Goal: Task Accomplishment & Management: Complete application form

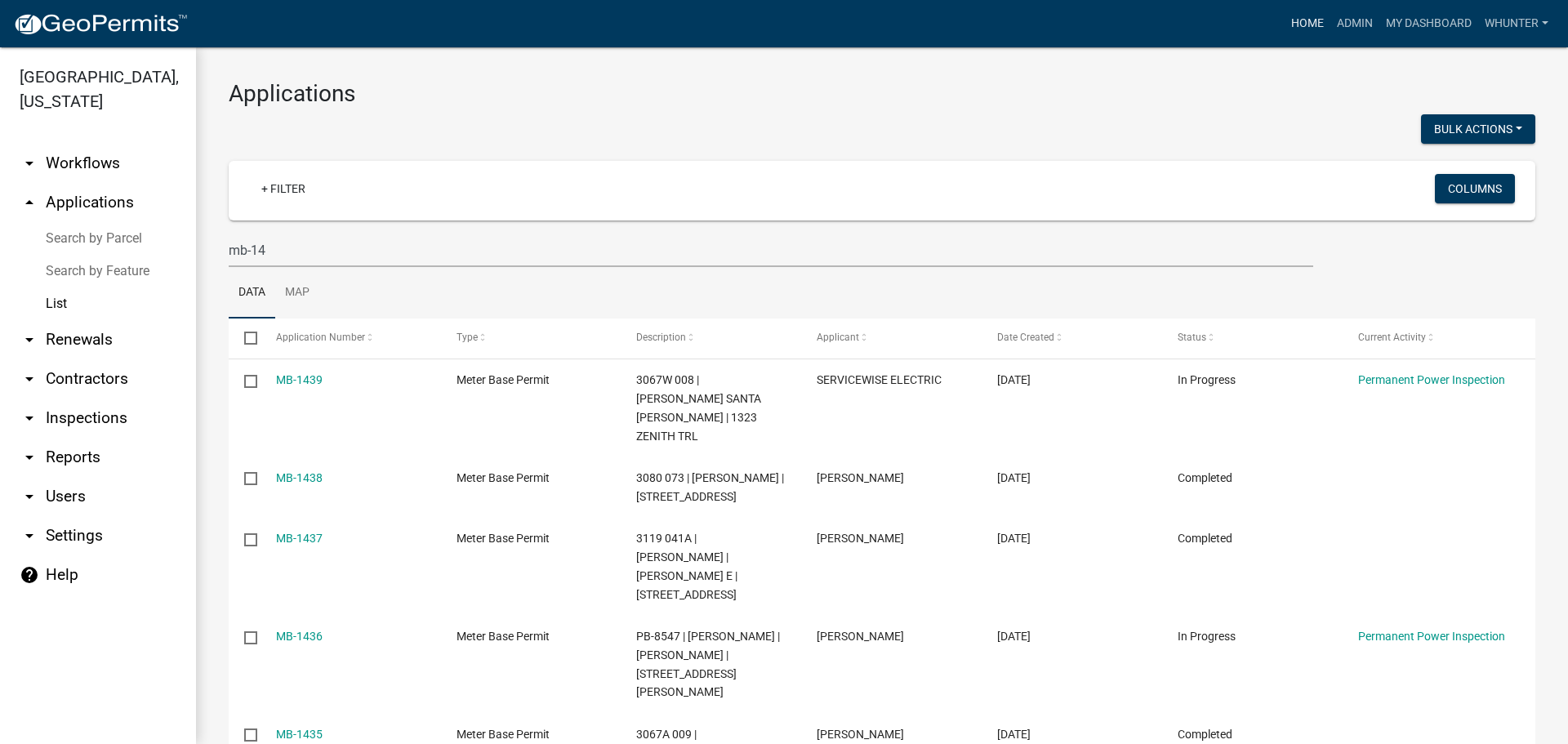
drag, startPoint x: 927, startPoint y: 64, endPoint x: 1313, endPoint y: 24, distance: 388.1
click at [1313, 24] on link "Home" at bounding box center [1307, 23] width 45 height 31
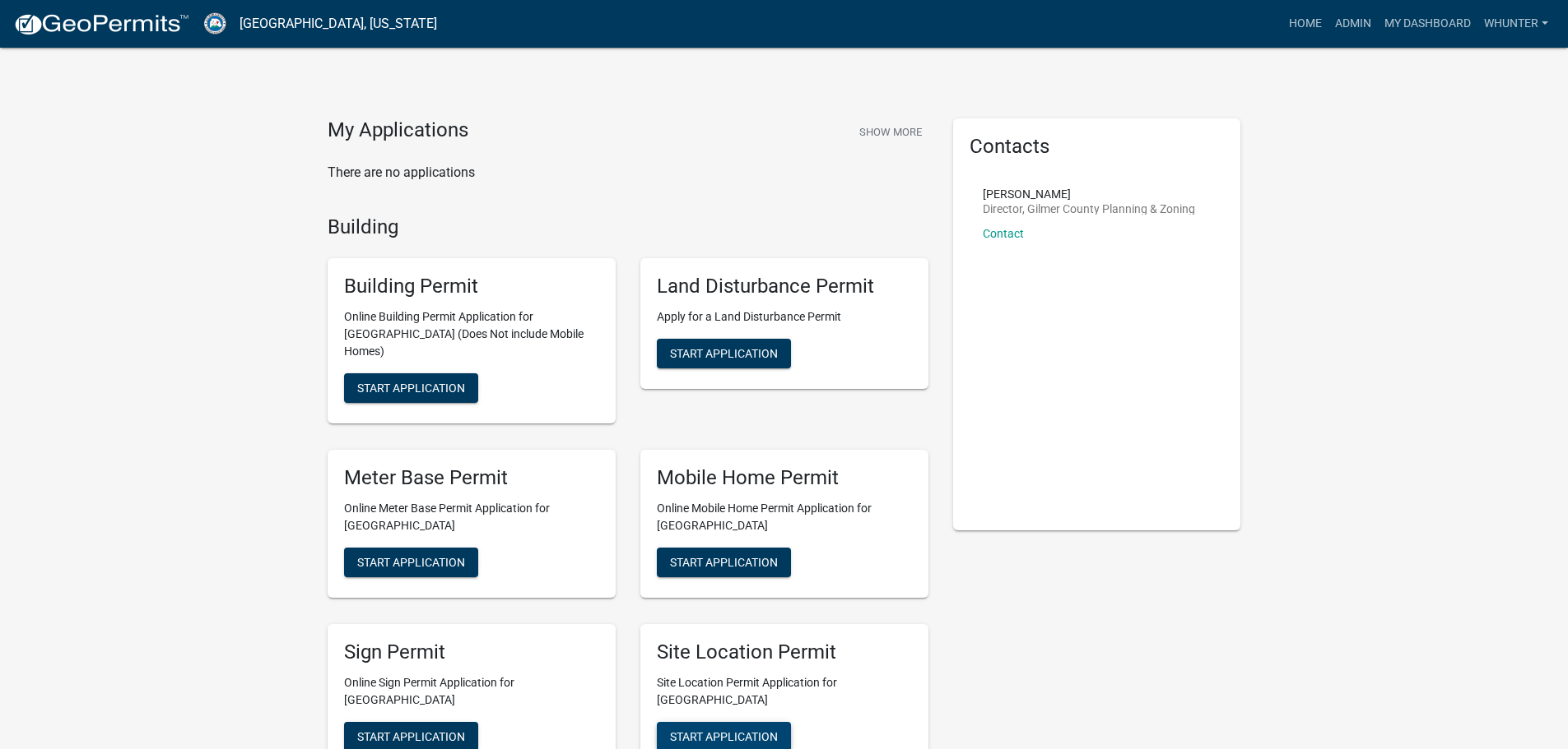
drag, startPoint x: 748, startPoint y: 710, endPoint x: 760, endPoint y: 710, distance: 12.0
click at [748, 722] on button "Start Application" at bounding box center [724, 736] width 134 height 30
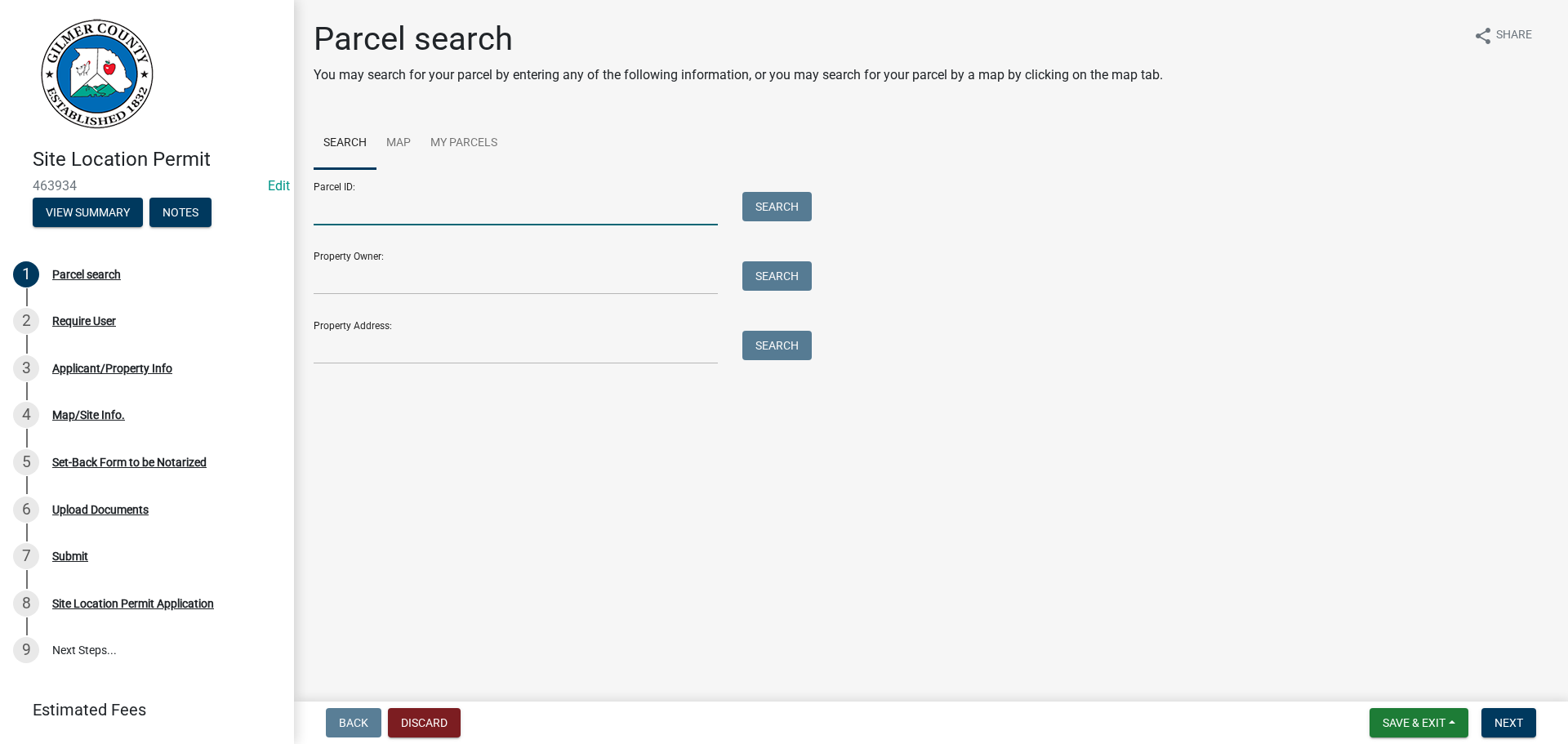
click at [540, 222] on input "Parcel ID:" at bounding box center [516, 209] width 404 height 34
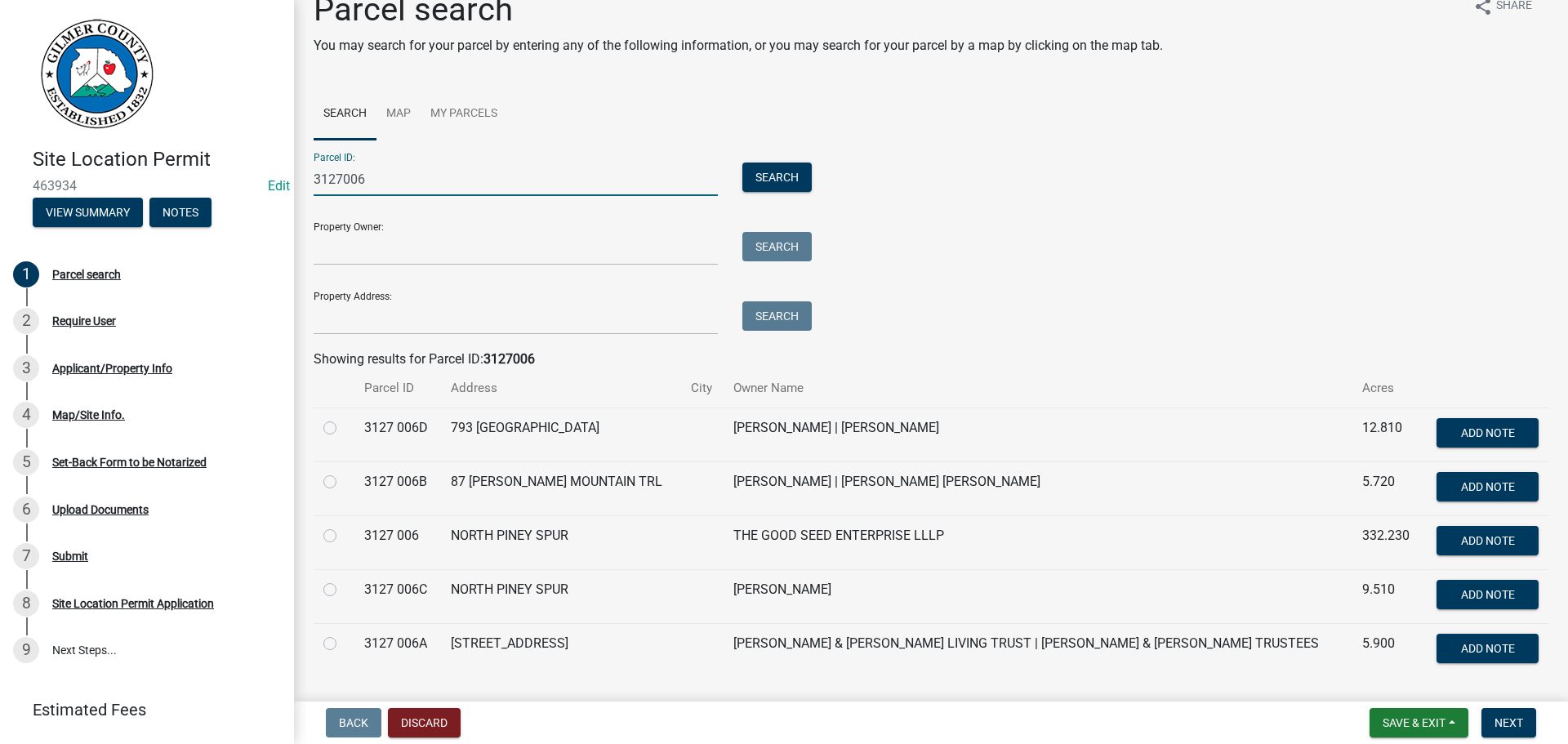
scroll to position [75, 0]
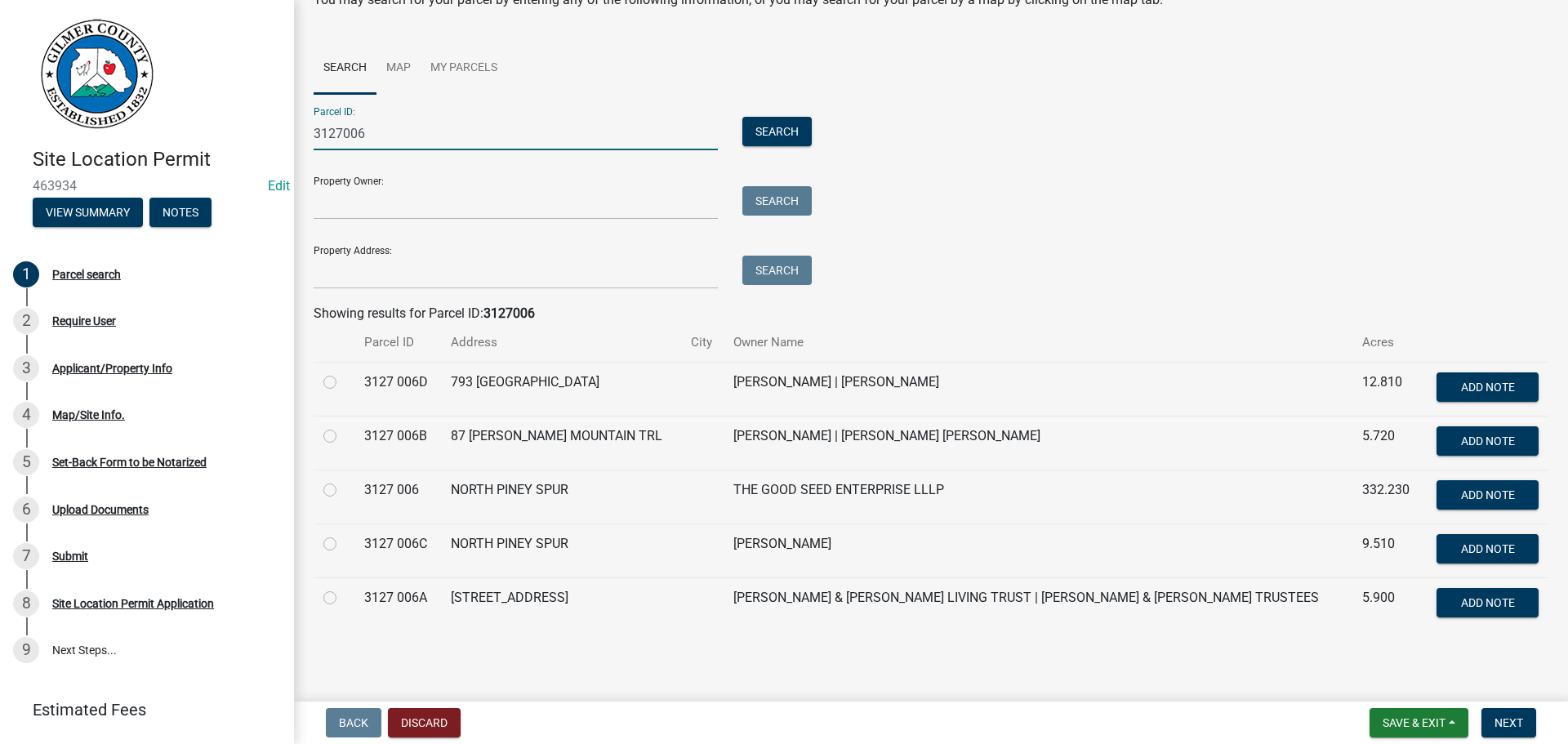
type input "3127006"
click at [343, 588] on label at bounding box center [343, 588] width 0 height 0
click at [343, 596] on 006A "radio" at bounding box center [349, 594] width 11 height 11
radio 006A "true"
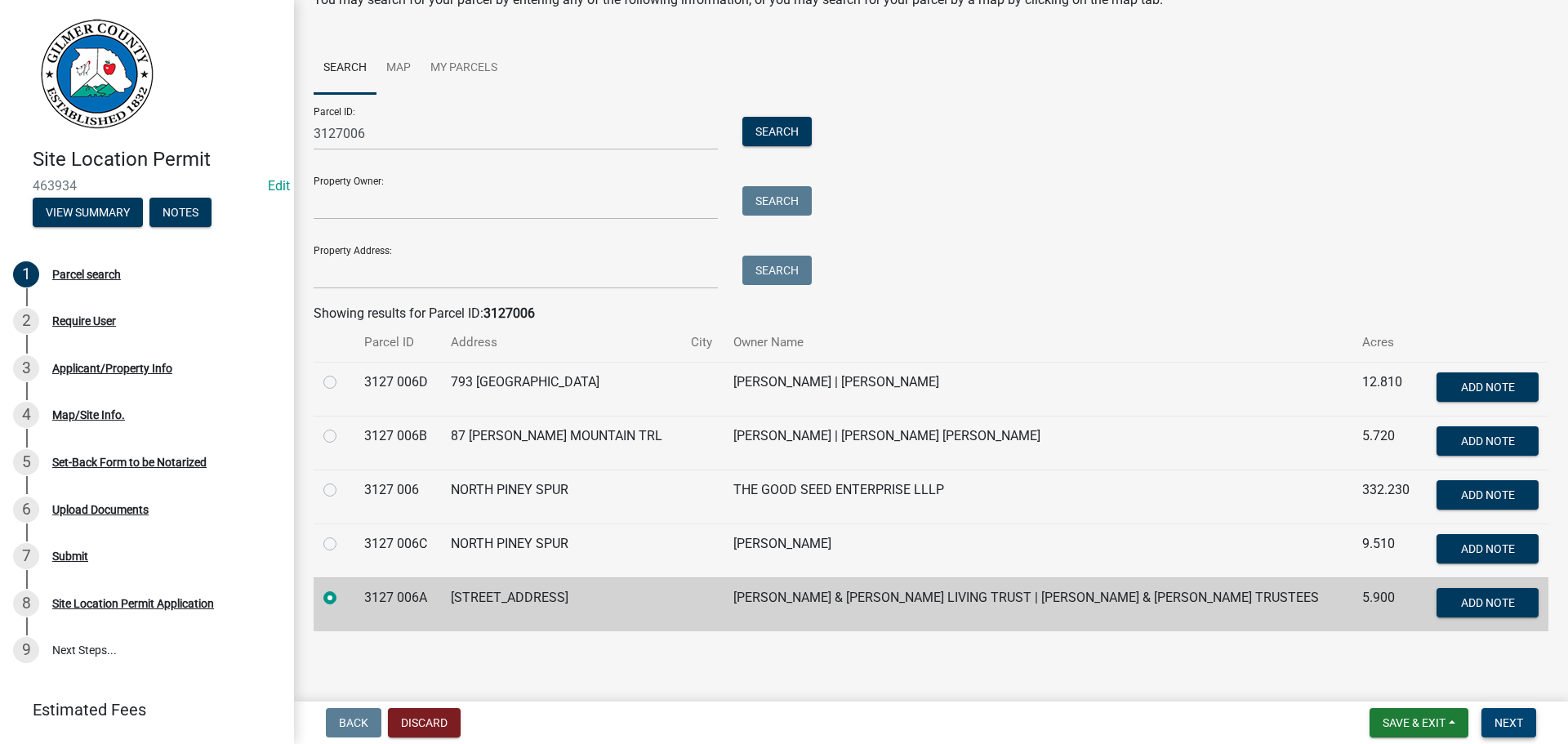
click at [1500, 720] on span "Next" at bounding box center [1508, 723] width 28 height 13
click at [1513, 725] on span "Next" at bounding box center [1508, 723] width 28 height 13
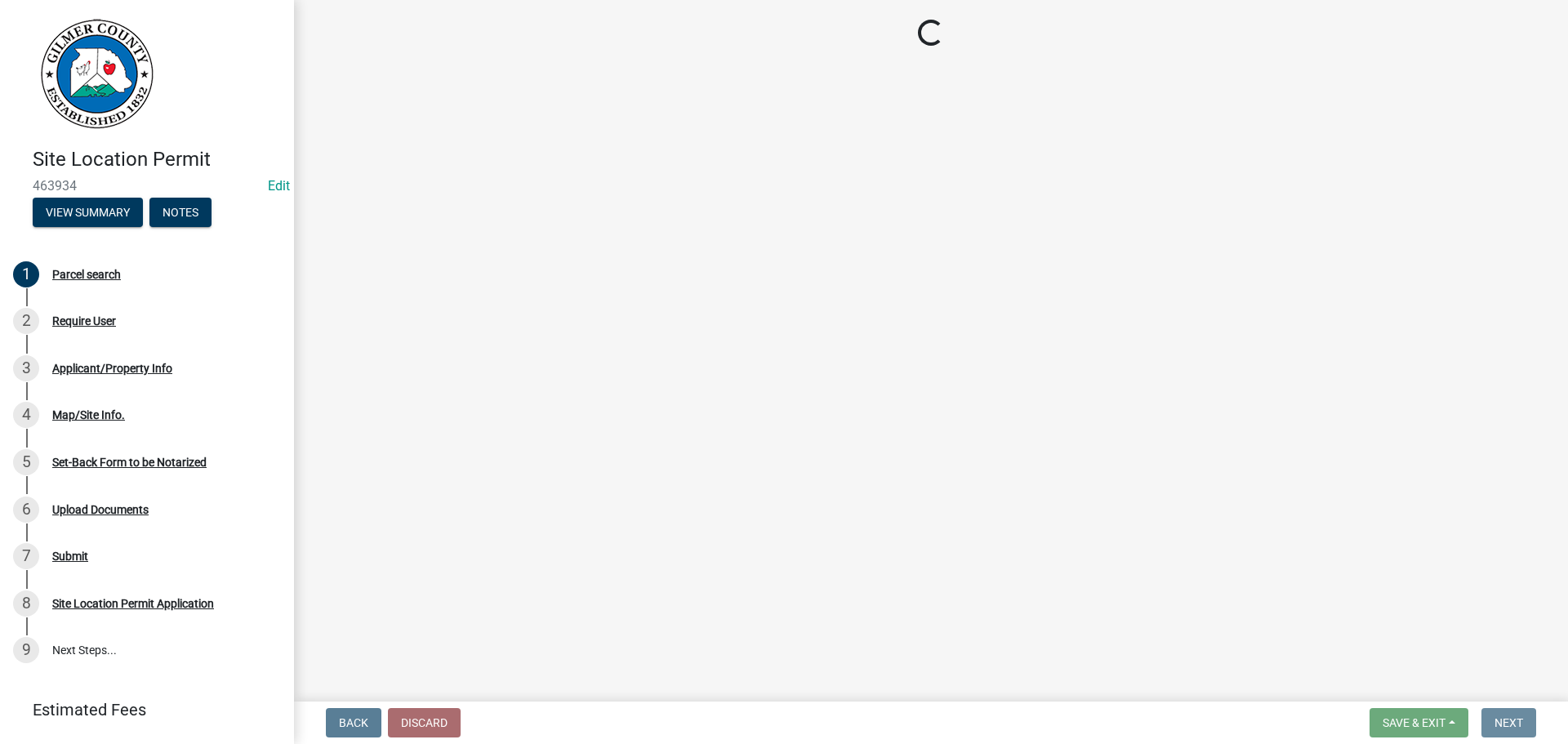
scroll to position [0, 0]
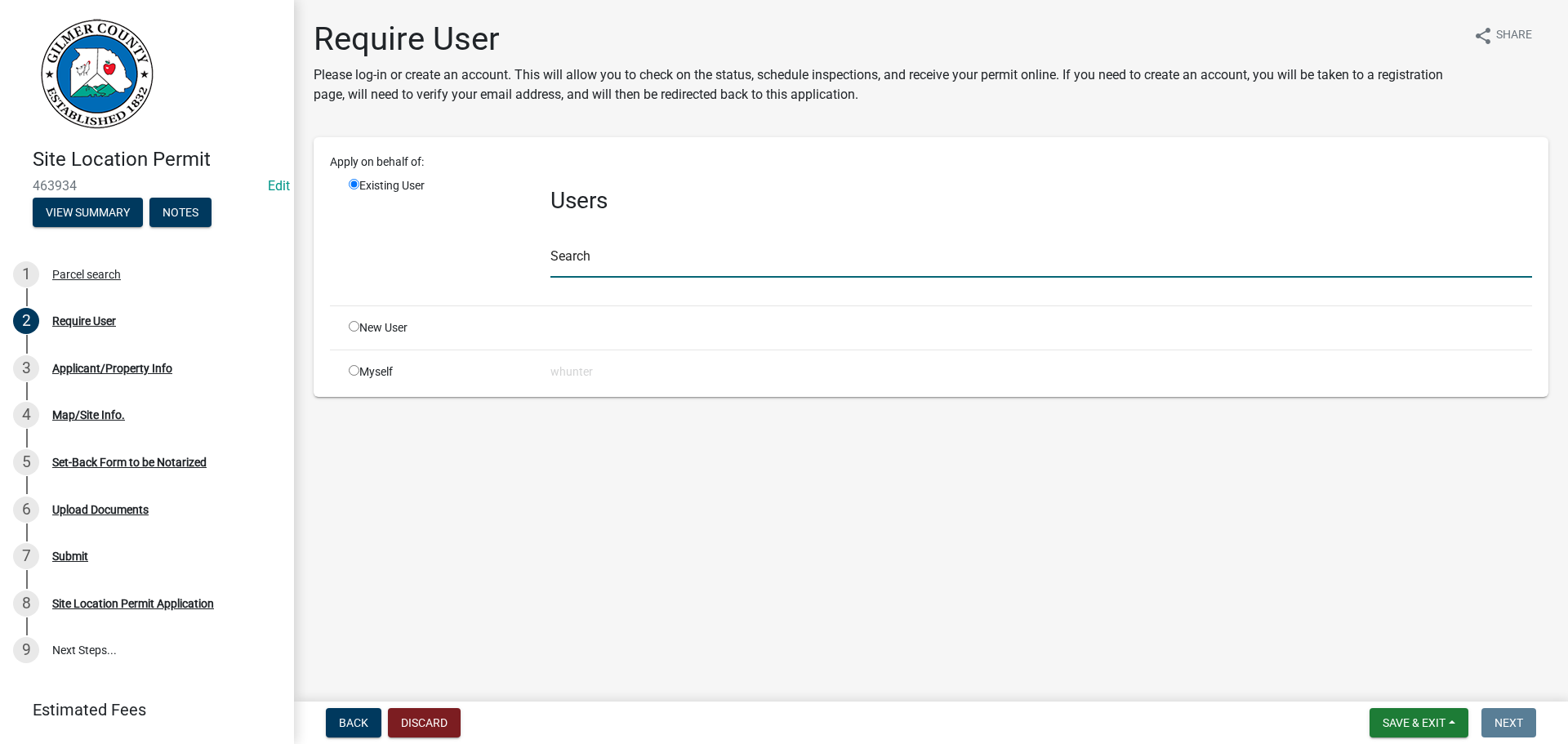
click at [643, 253] on input "text" at bounding box center [1041, 262] width 982 height 34
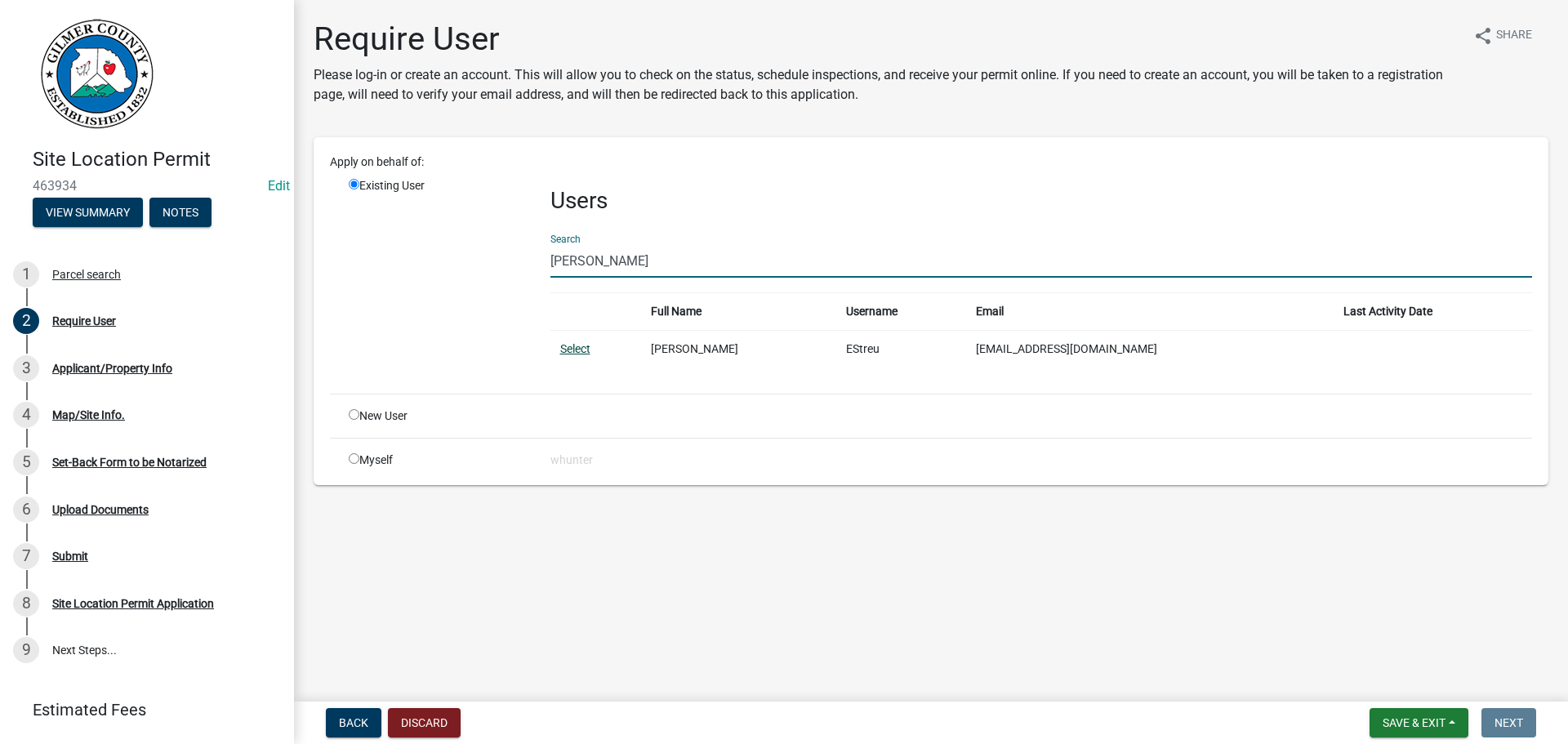
type input "[PERSON_NAME]"
click at [583, 346] on link "Select" at bounding box center [575, 349] width 30 height 13
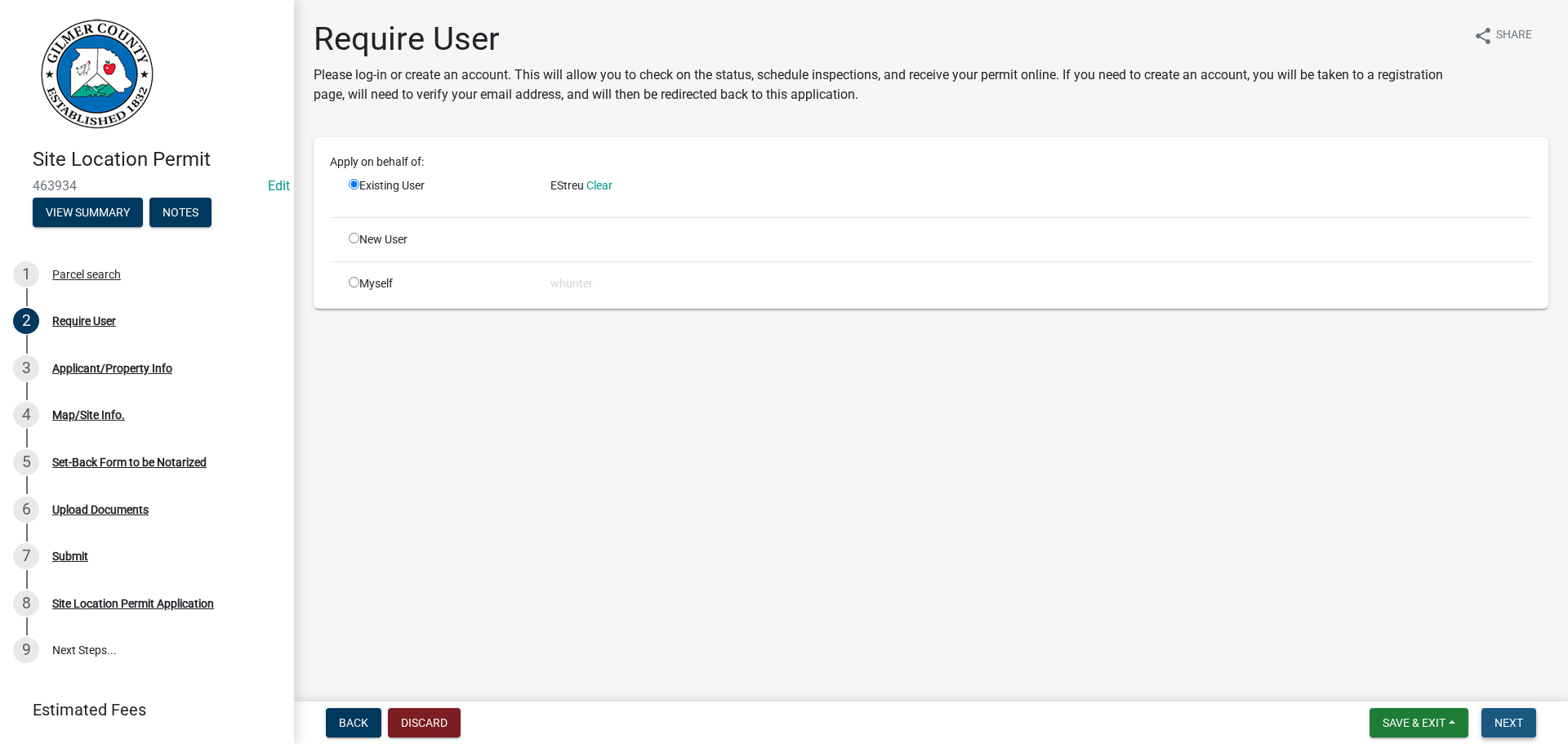
click at [1521, 722] on span "Next" at bounding box center [1508, 723] width 28 height 13
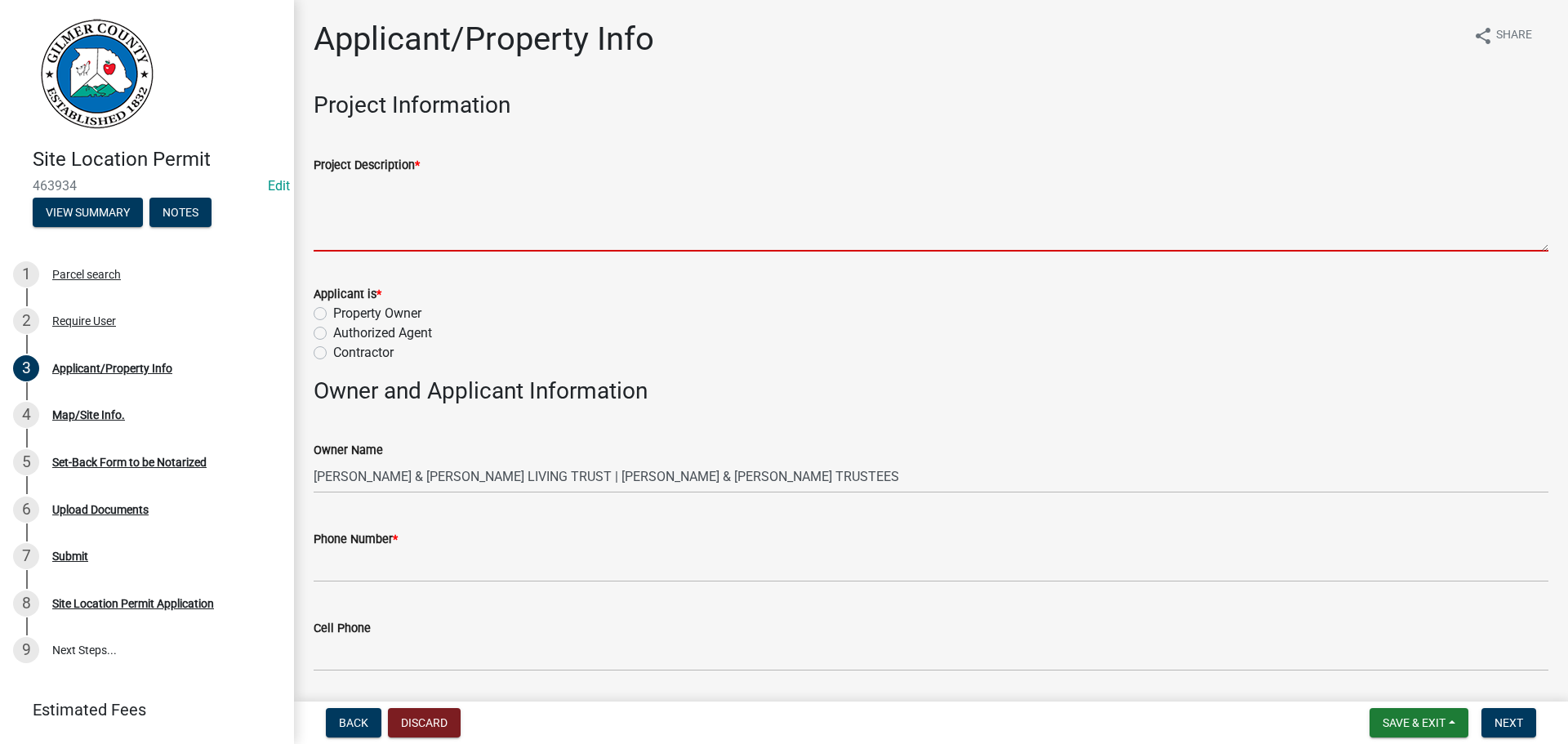
click at [639, 200] on textarea "Project Description *" at bounding box center [931, 213] width 1234 height 77
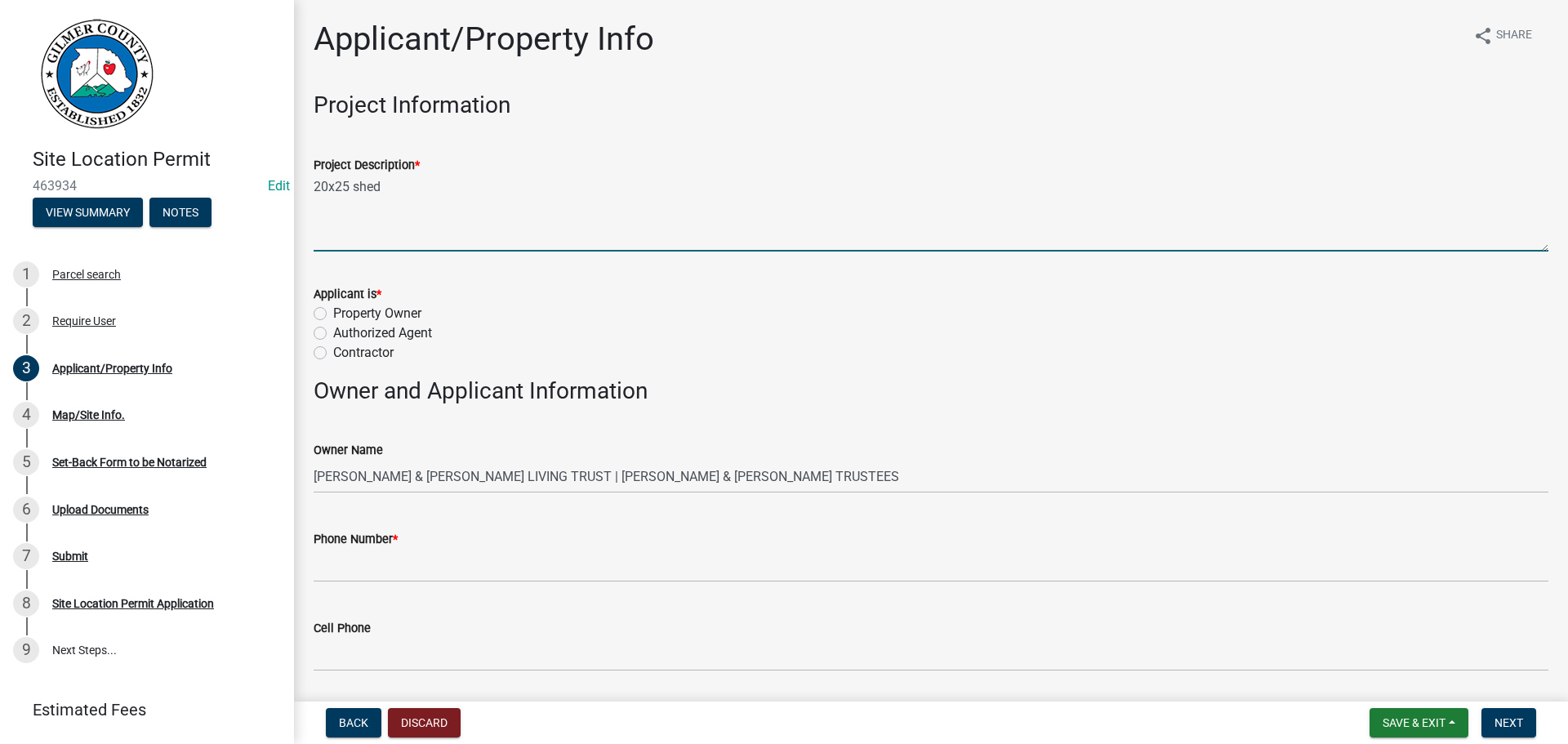
type textarea "20x25 shed"
click at [376, 314] on label "Property Owner" at bounding box center [377, 314] width 88 height 20
click at [344, 314] on input "Property Owner" at bounding box center [339, 310] width 11 height 11
radio input "true"
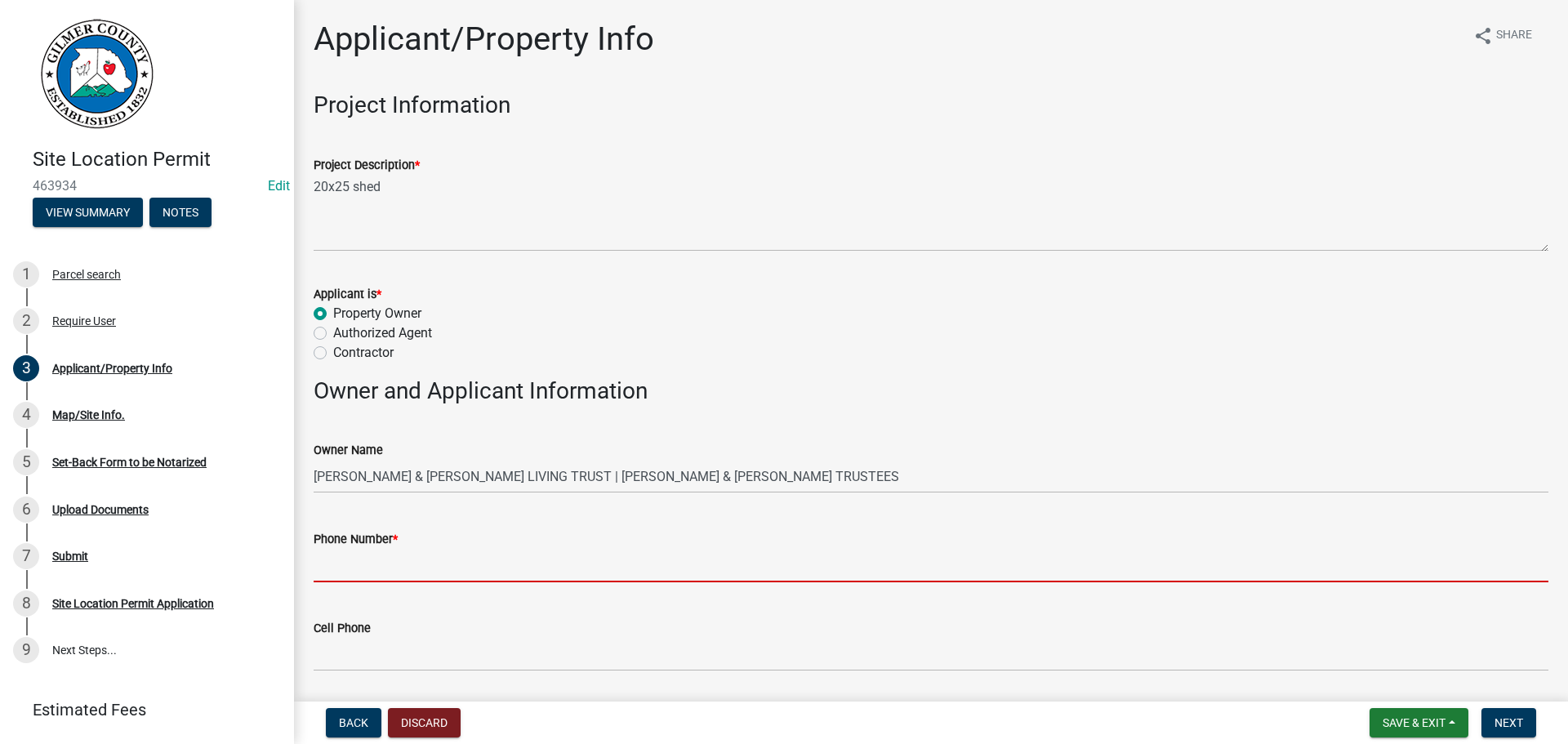
click at [441, 574] on input "Phone Number *" at bounding box center [931, 566] width 1234 height 34
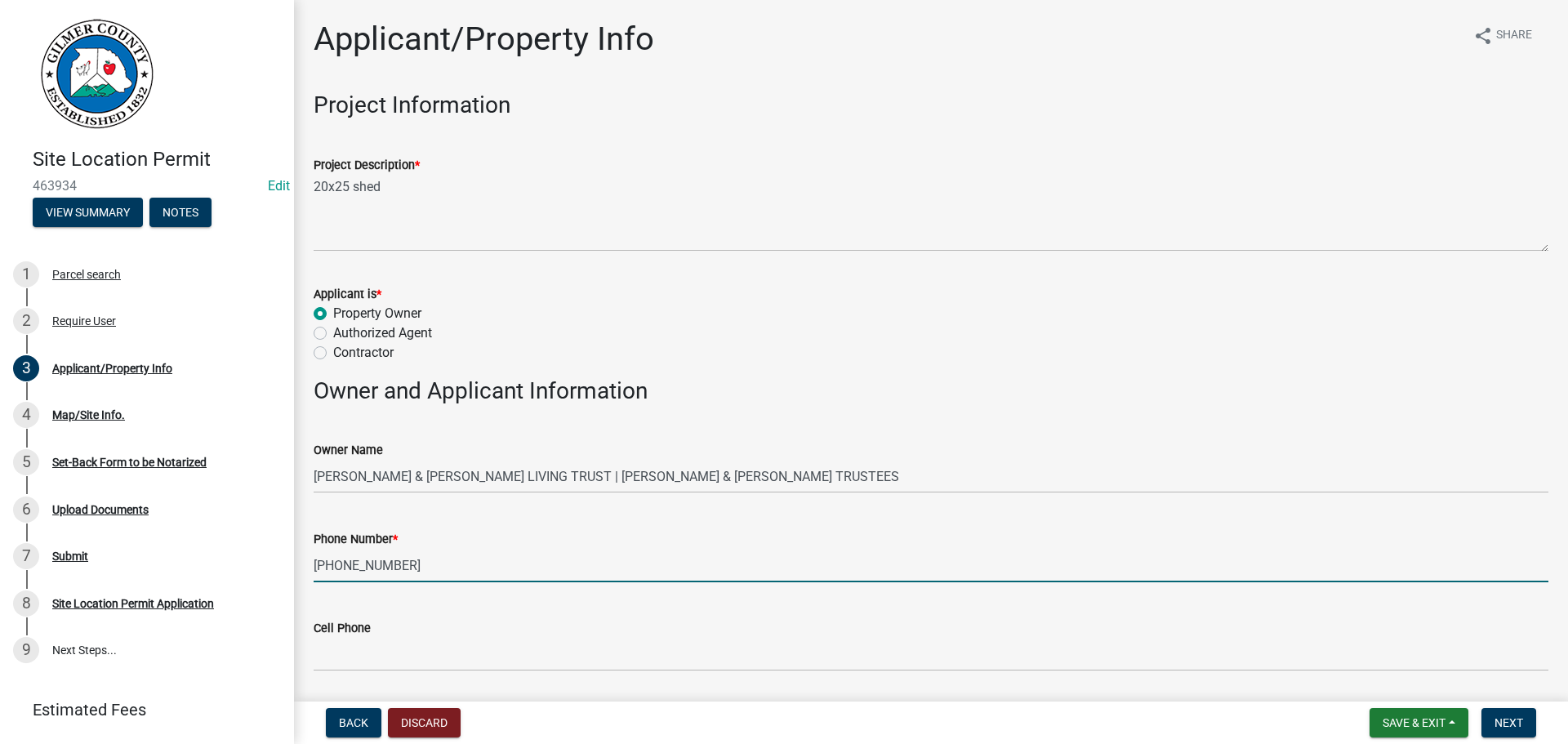
type input "[PHONE_NUMBER]"
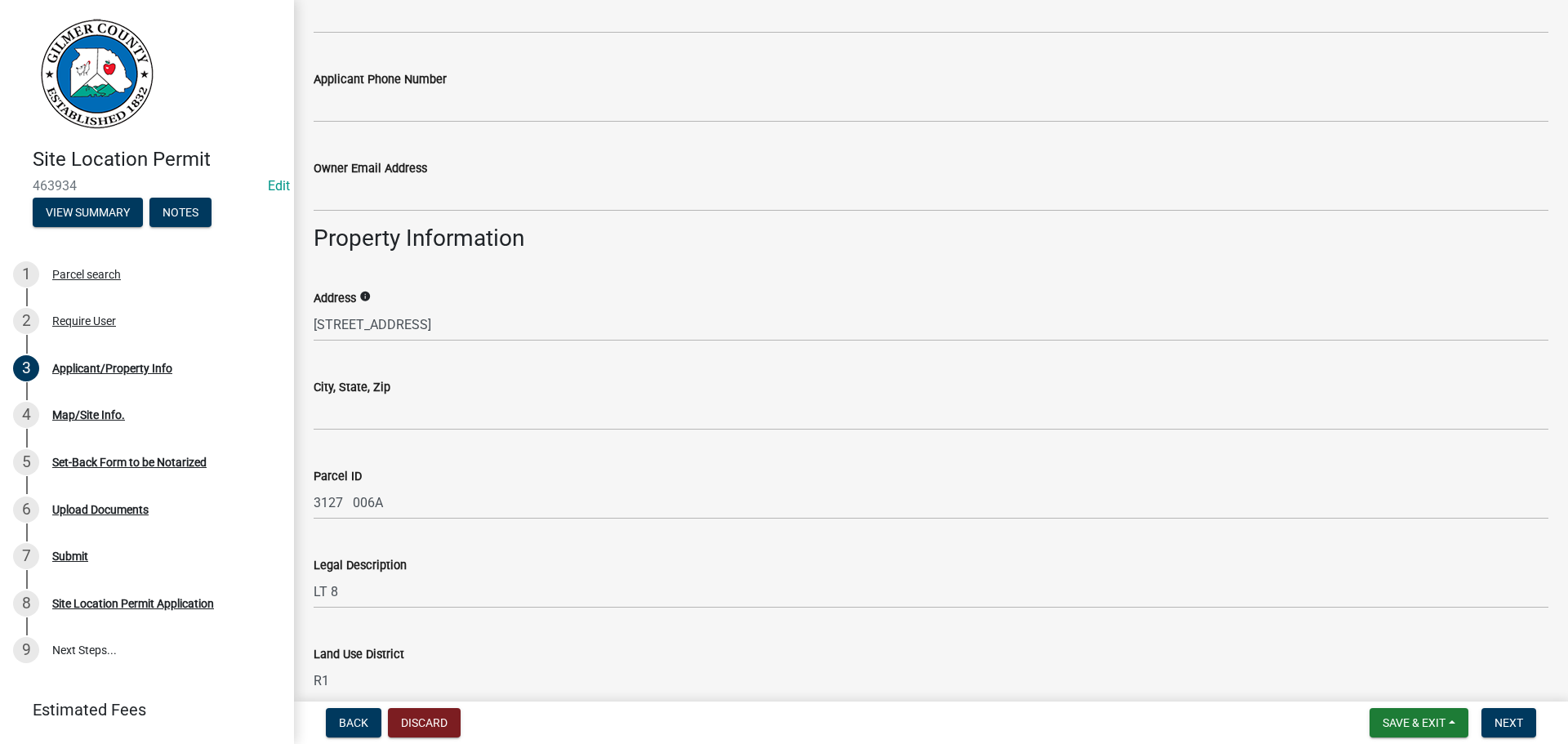
scroll to position [817, 0]
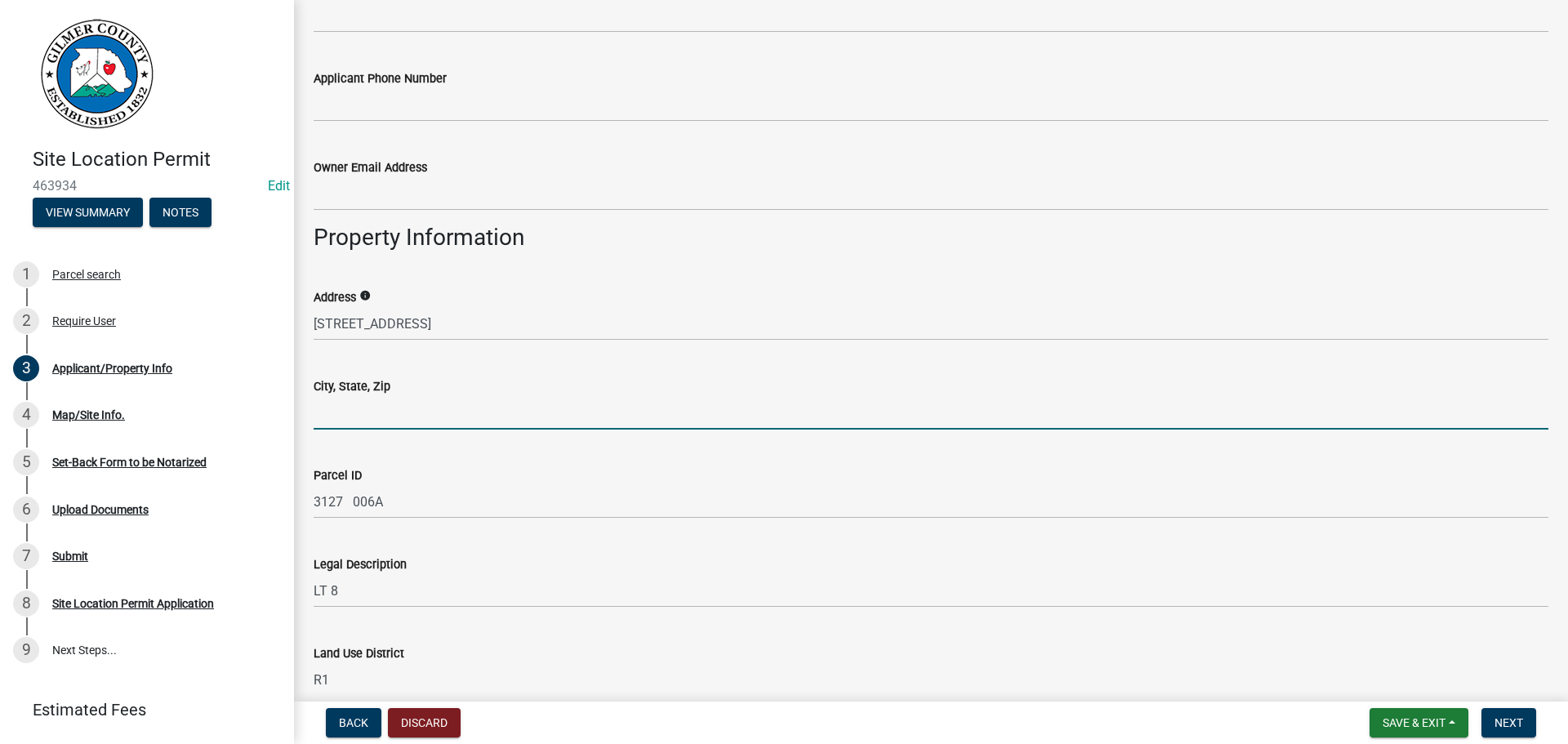
click at [410, 417] on input "City, State, Zip" at bounding box center [931, 413] width 1234 height 34
click at [426, 414] on input "City, State, Zip" at bounding box center [931, 413] width 1234 height 34
type input "e"
type input "ELLIJAY, [GEOGRAPHIC_DATA] 30536"
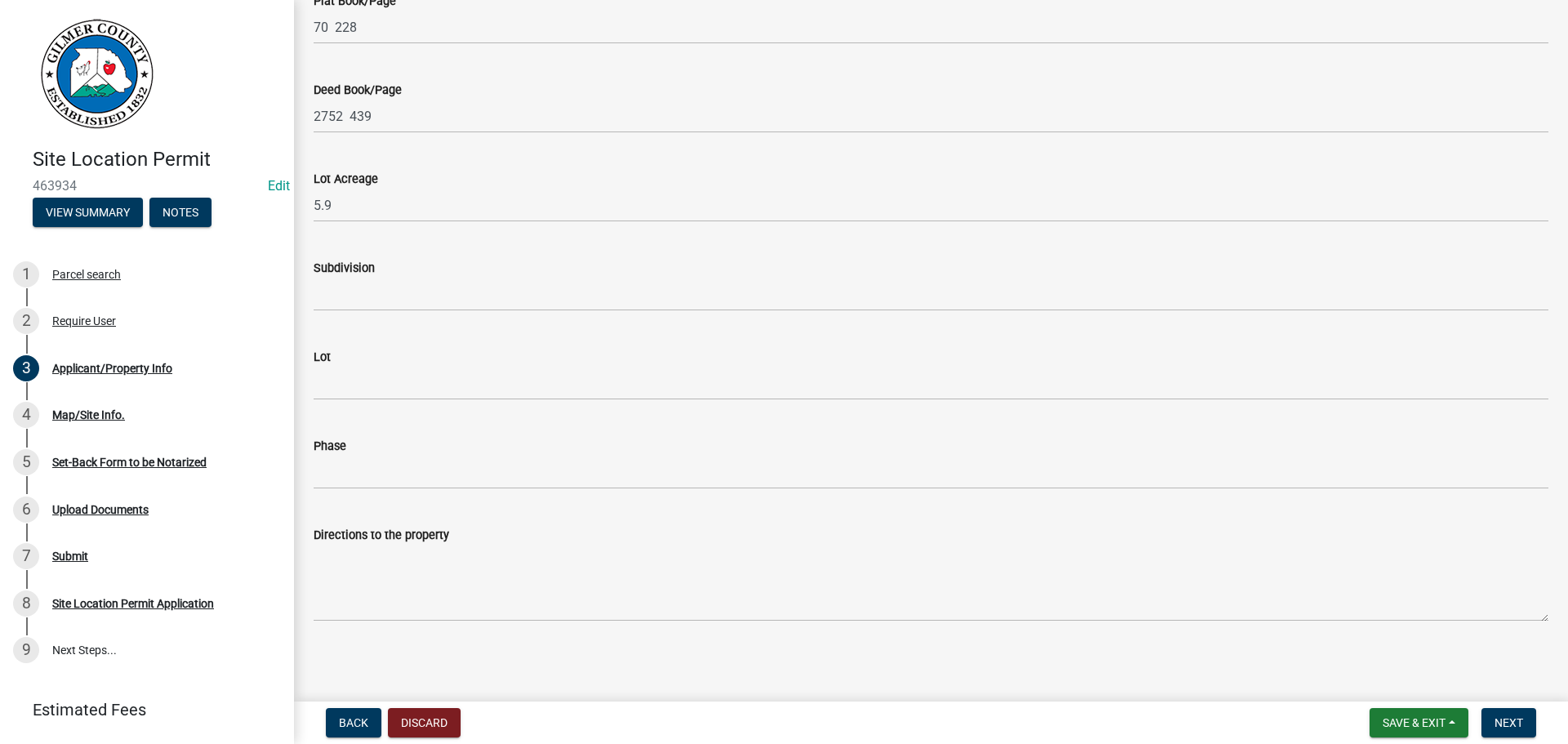
scroll to position [1562, 0]
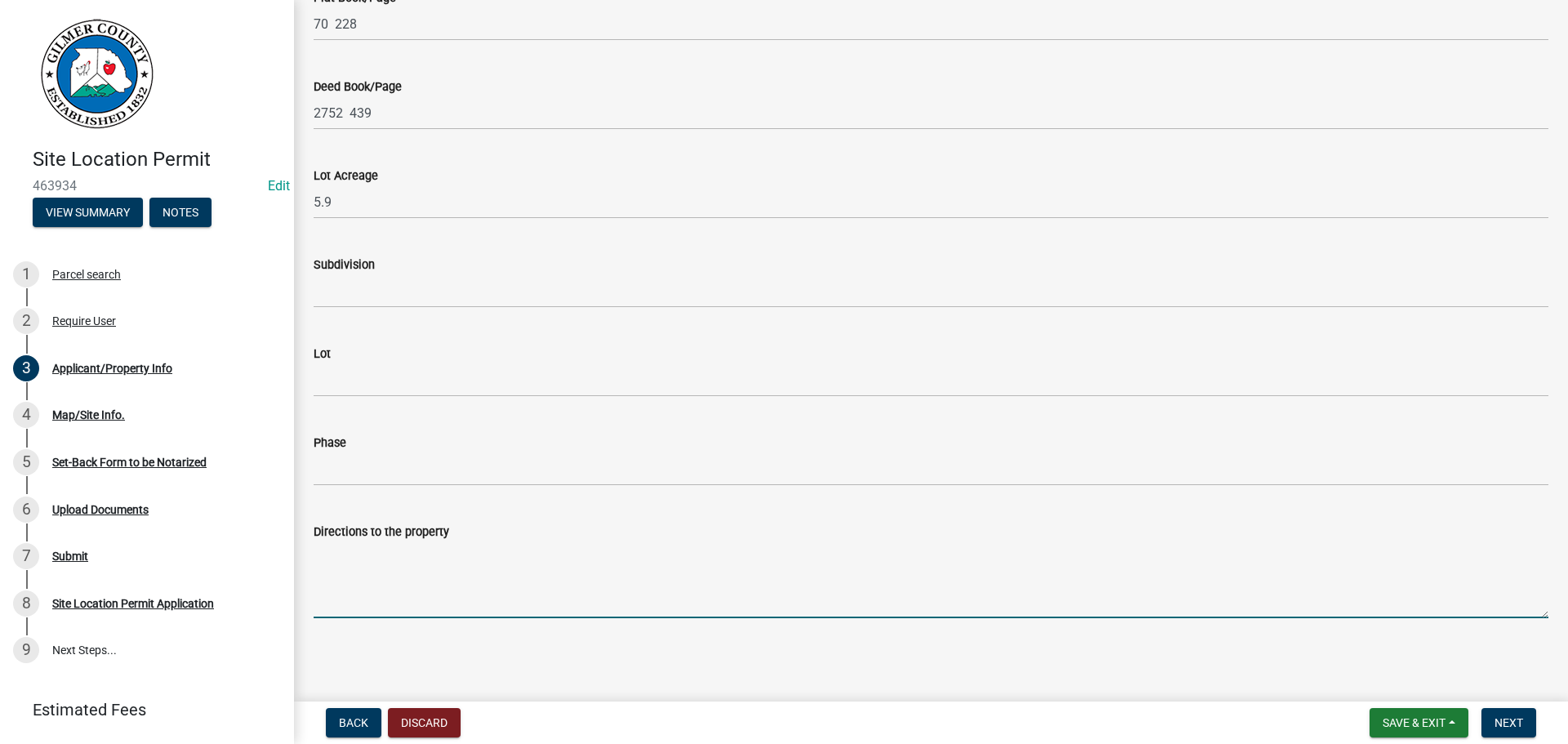
click at [491, 565] on textarea "Directions to the property" at bounding box center [931, 580] width 1234 height 77
type textarea "52E, ROY RD, RT ON SOUTHERN RD, RT ON [GEOGRAPHIC_DATA]"
click at [1500, 720] on span "Next" at bounding box center [1508, 723] width 28 height 13
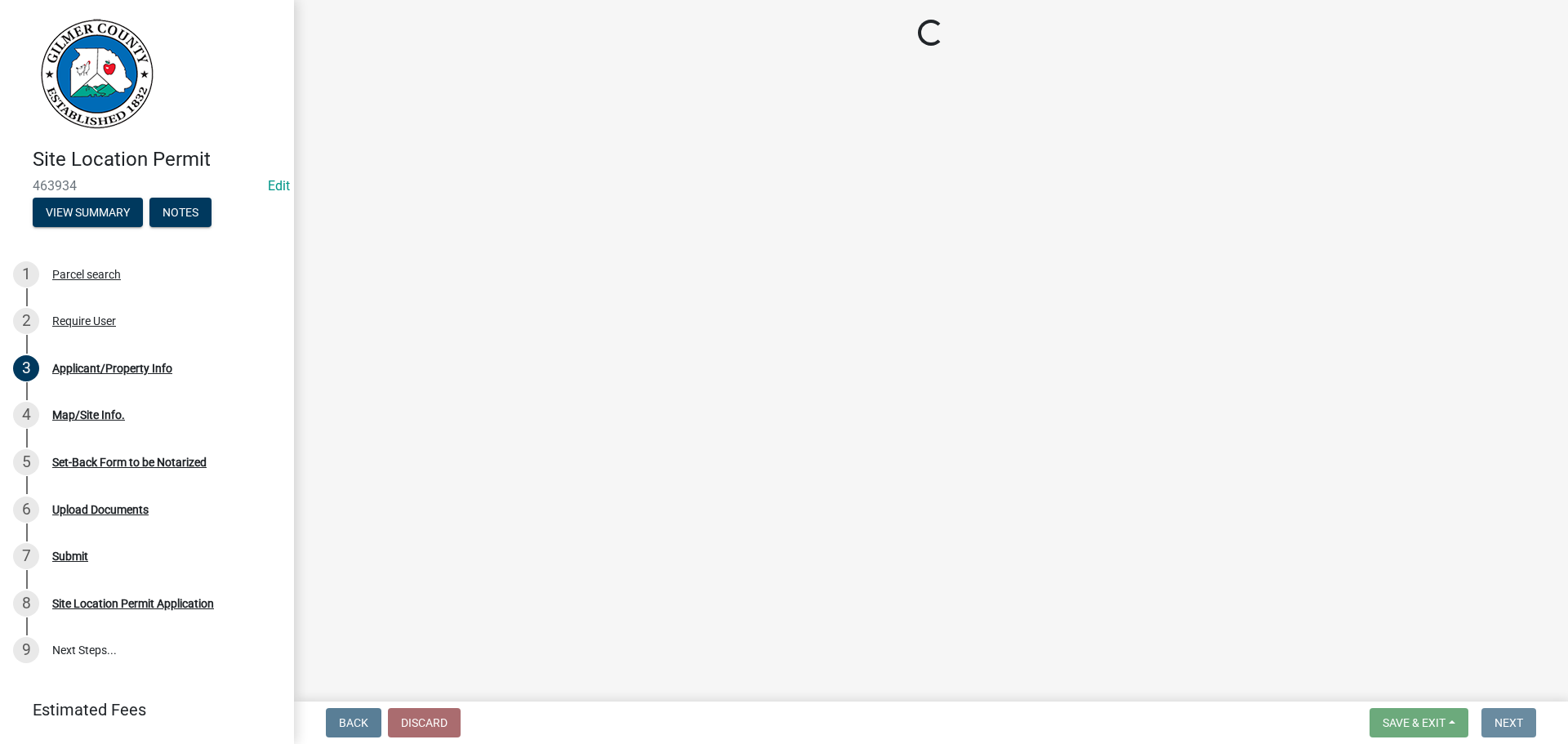
scroll to position [0, 0]
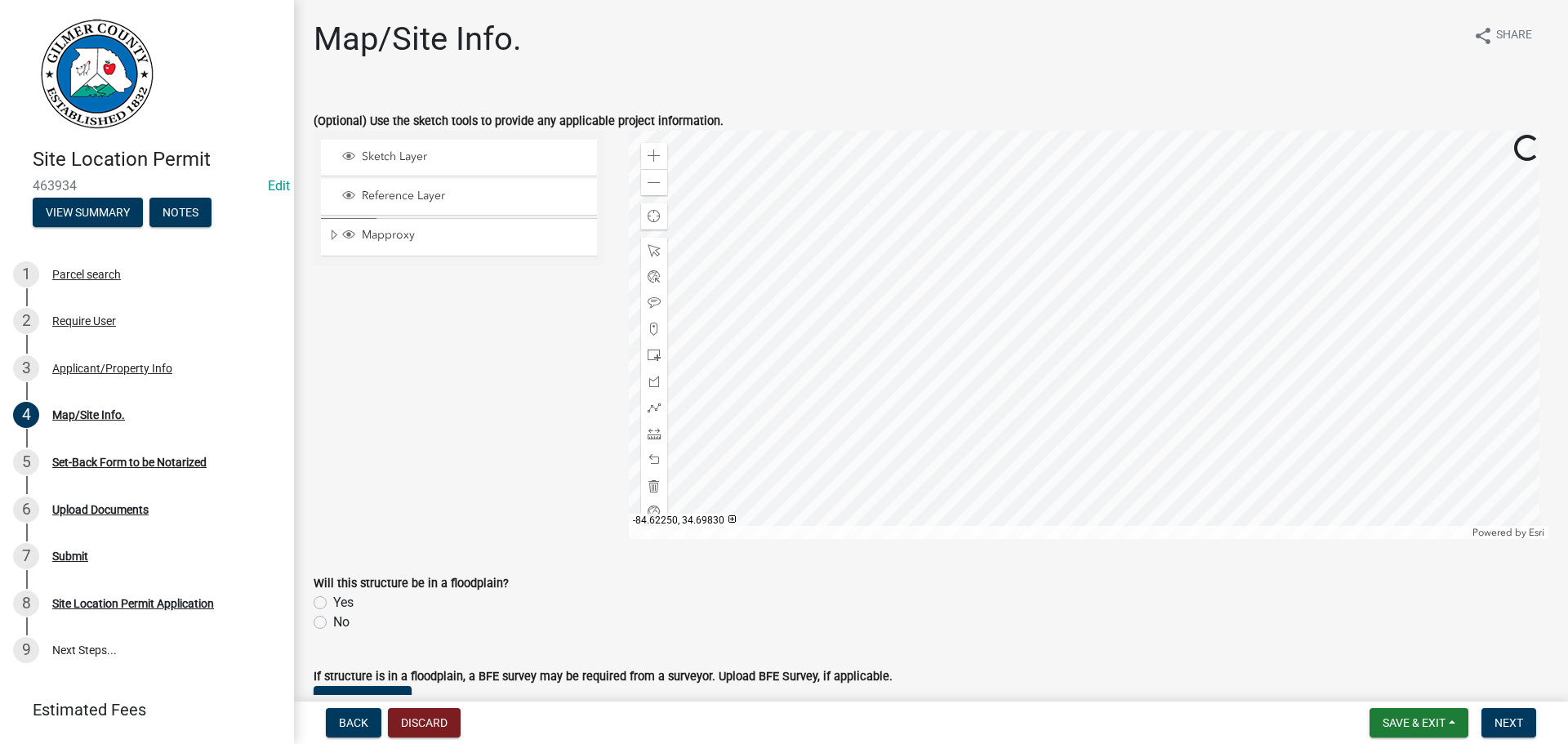
click at [340, 619] on label "No" at bounding box center [342, 623] width 16 height 20
click at [340, 619] on input "No" at bounding box center [339, 619] width 11 height 11
radio input "true"
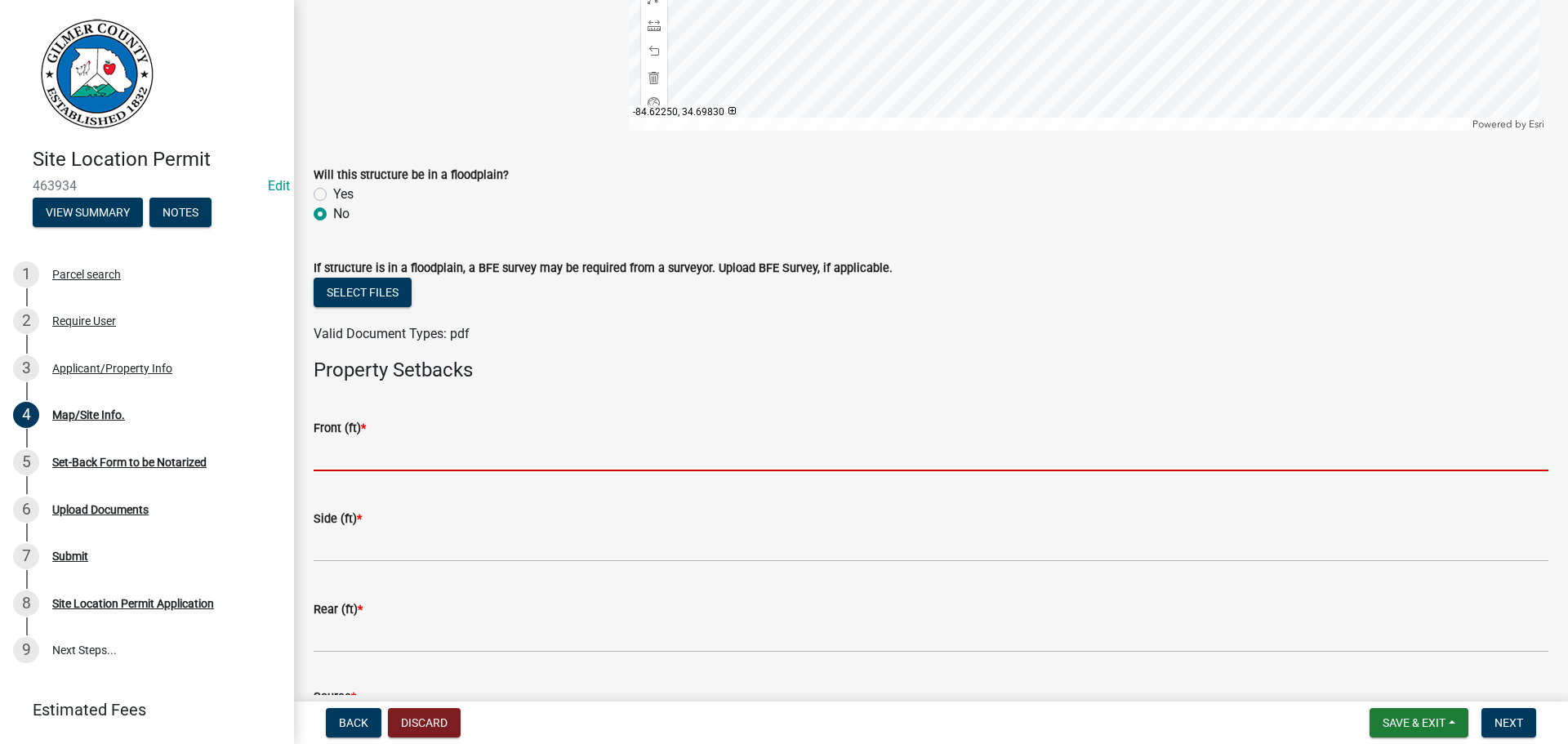
click at [505, 444] on input "text" at bounding box center [931, 455] width 1234 height 34
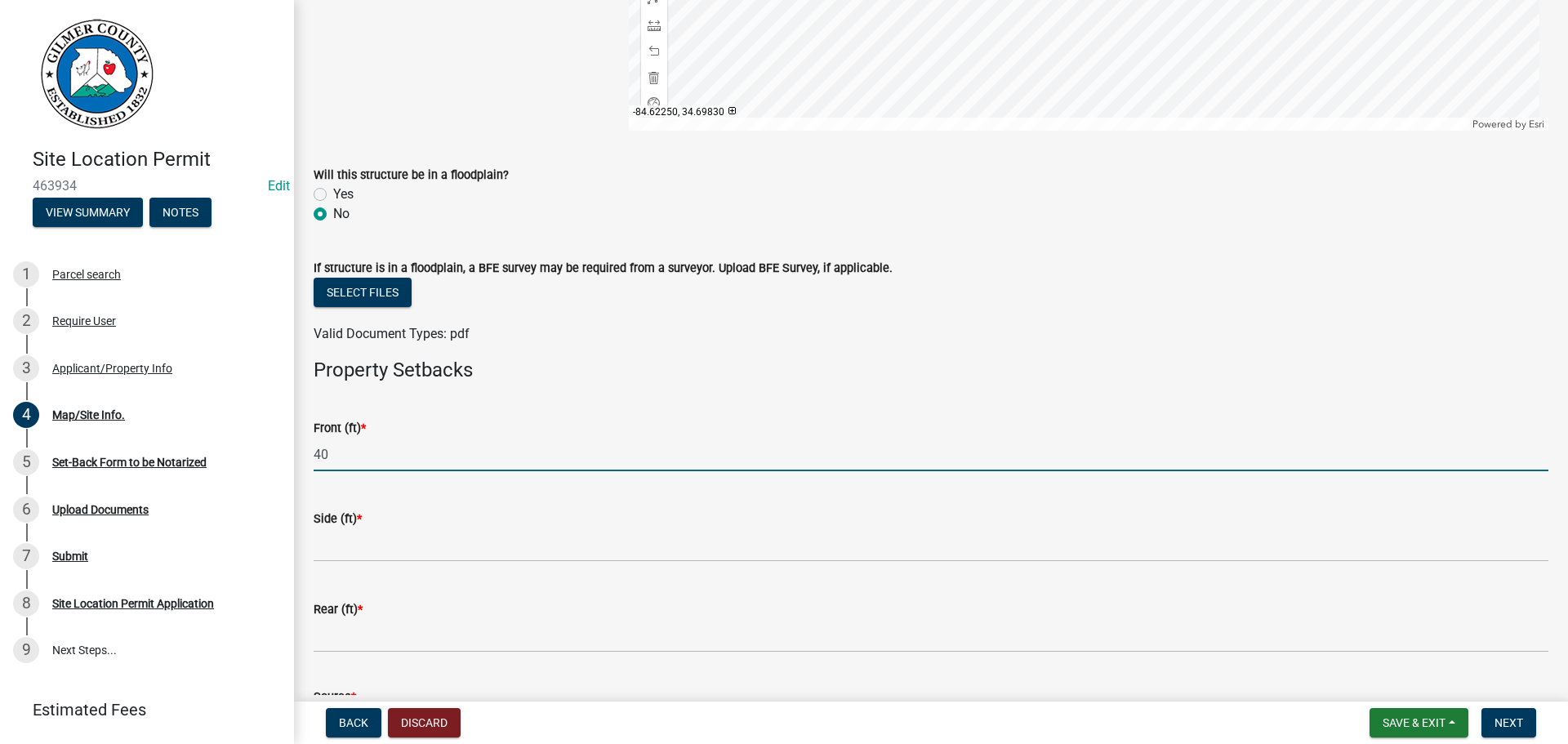
type input "40"
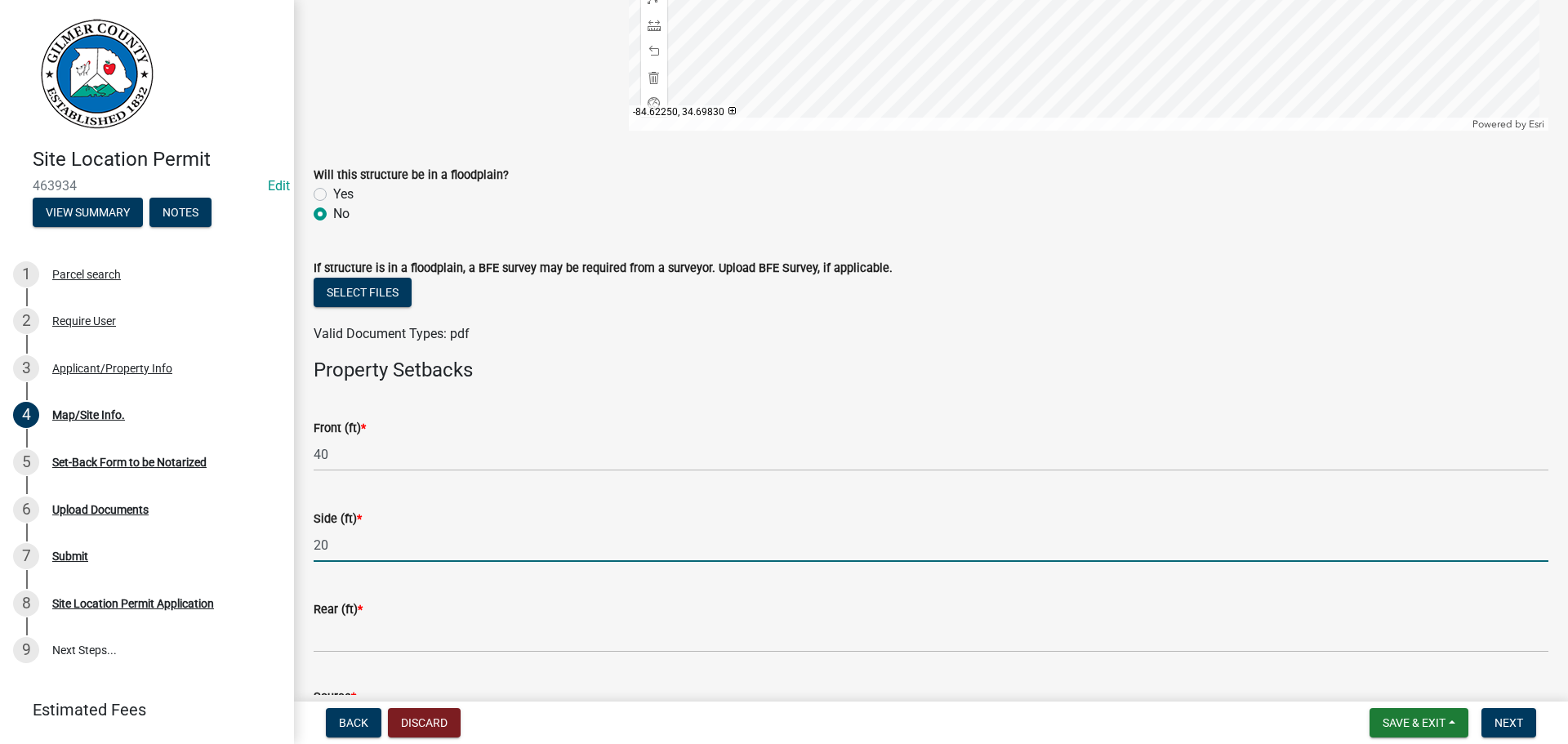
type input "20"
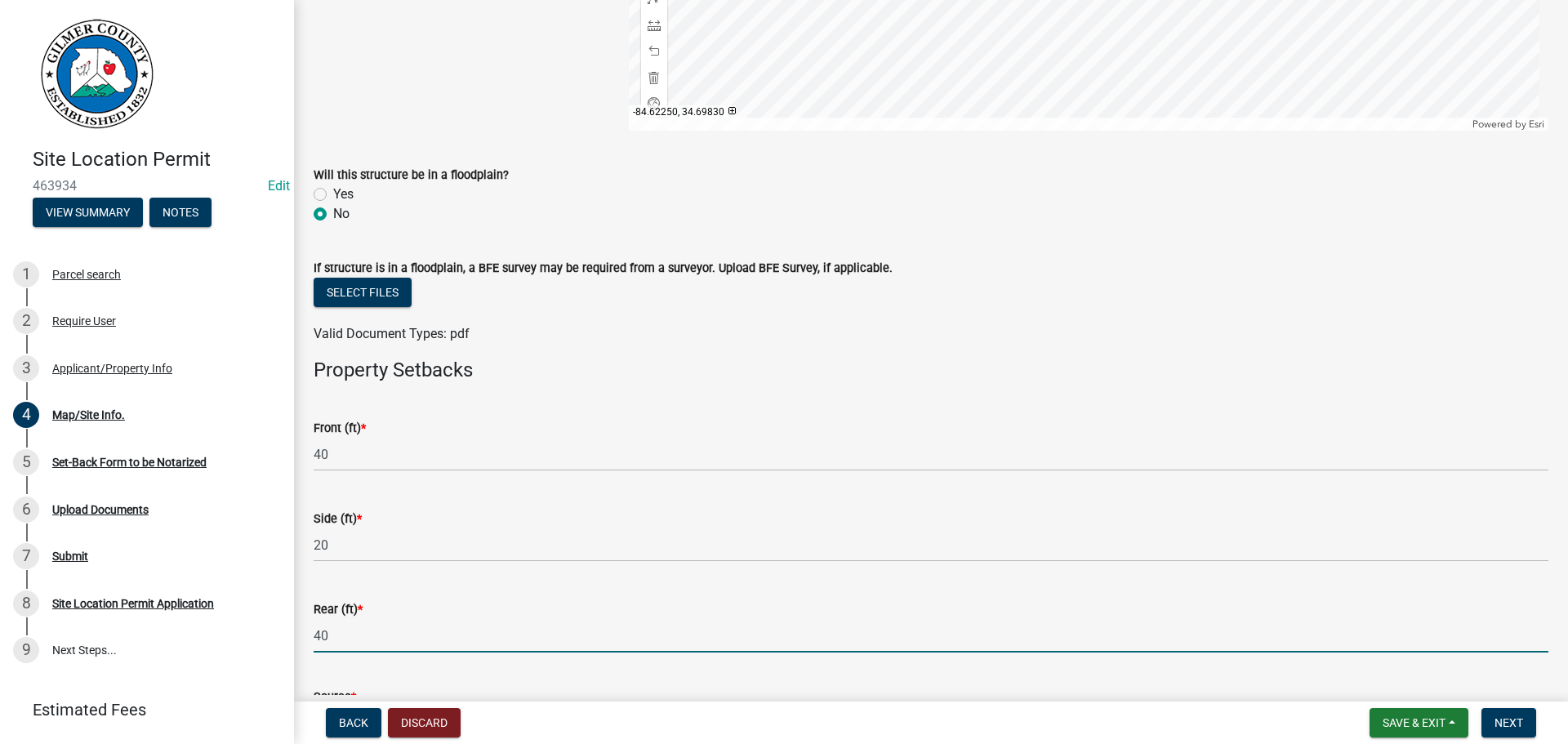
type input "40"
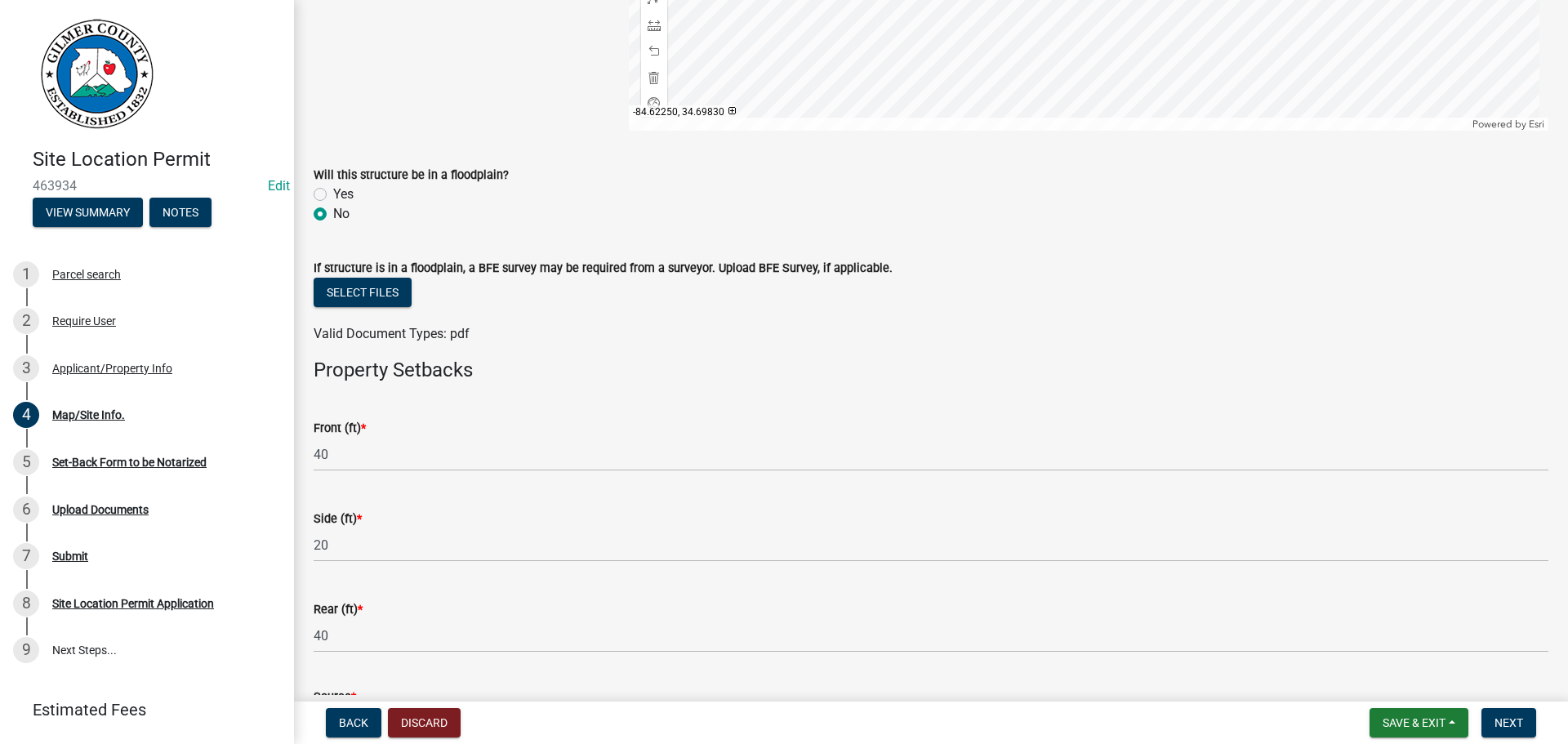
scroll to position [577, 0]
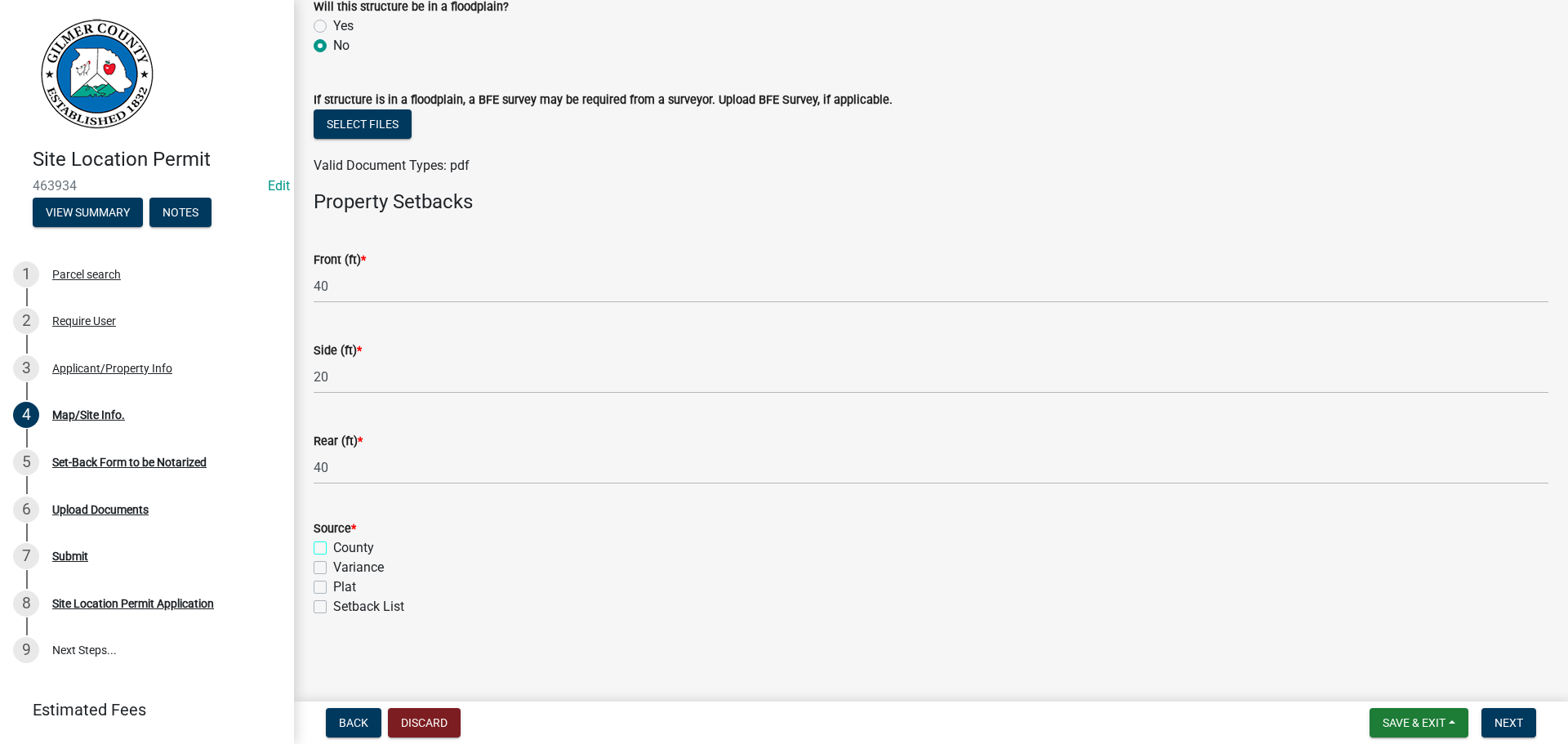
click at [334, 538] on input "County" at bounding box center [339, 544] width 11 height 11
checkbox input "true"
checkbox input "false"
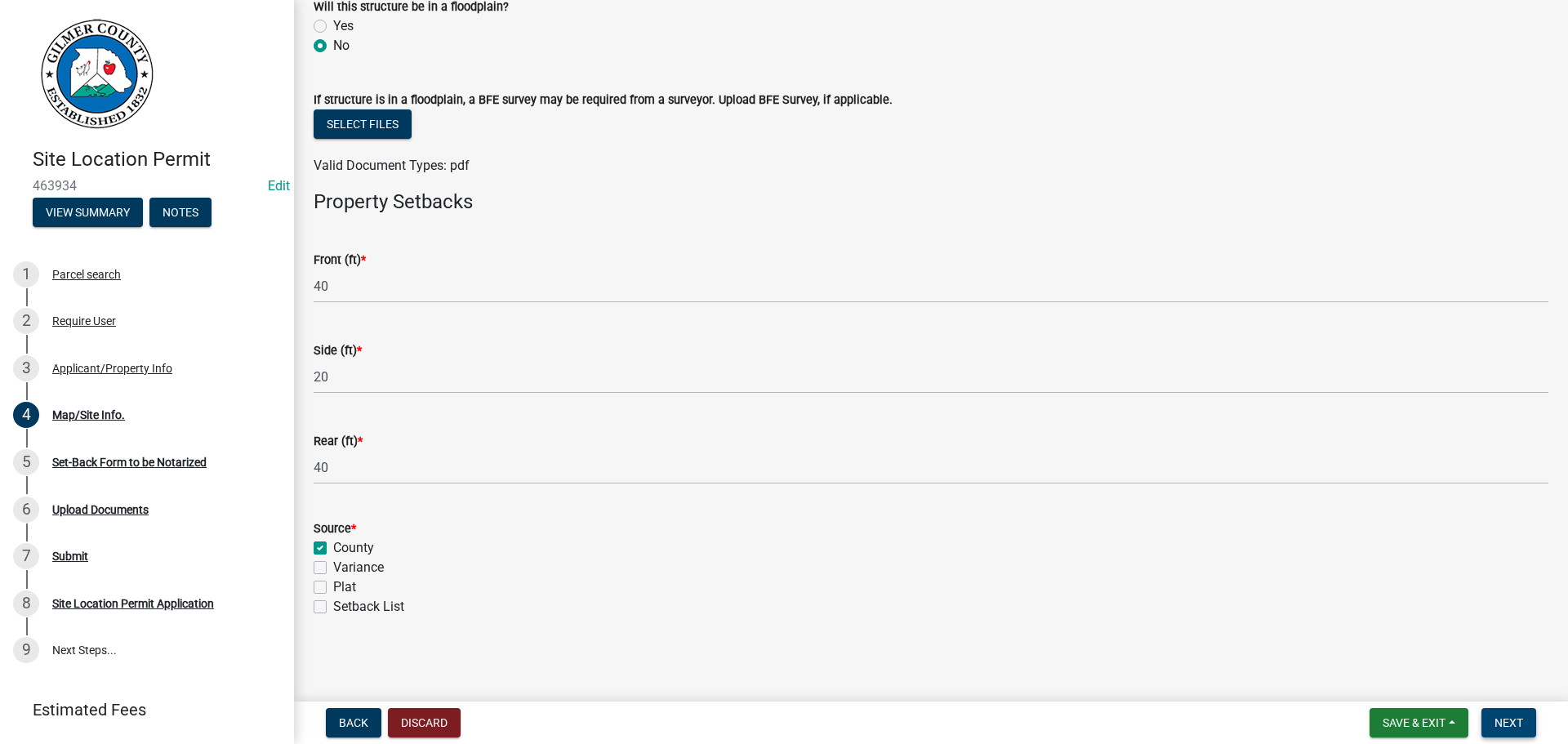
click at [1497, 723] on span "Next" at bounding box center [1508, 723] width 28 height 13
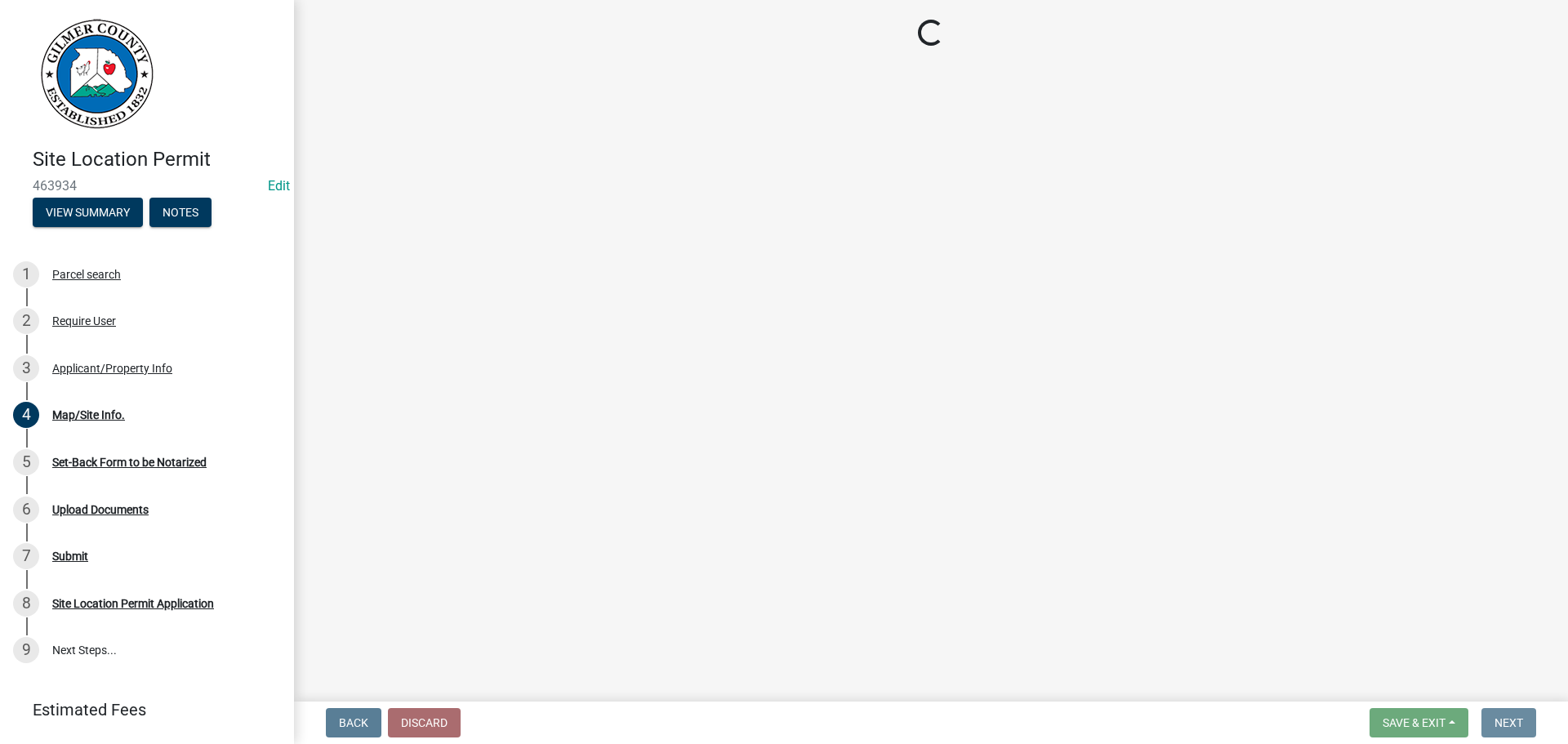
scroll to position [0, 0]
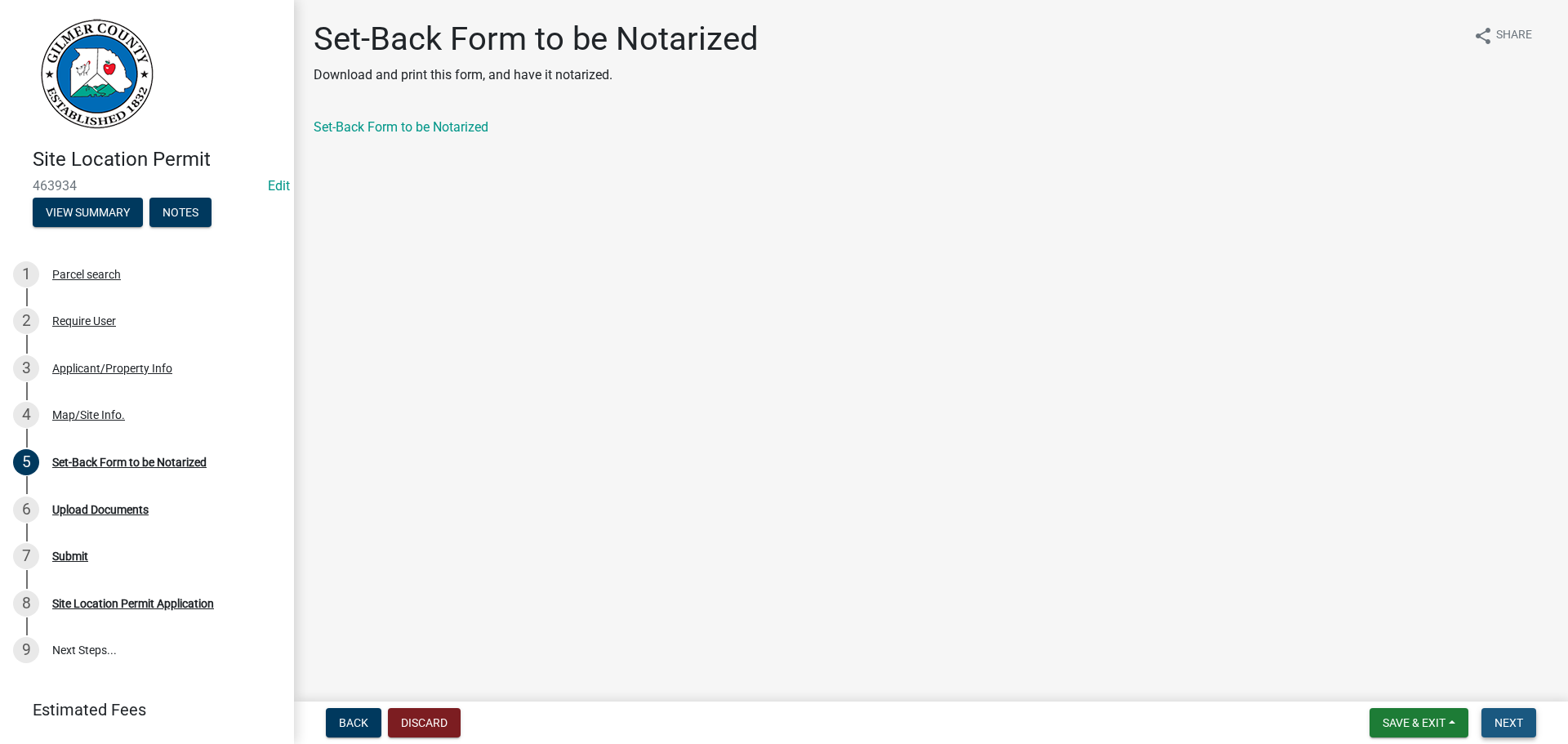
click at [1495, 717] on span "Next" at bounding box center [1508, 723] width 28 height 13
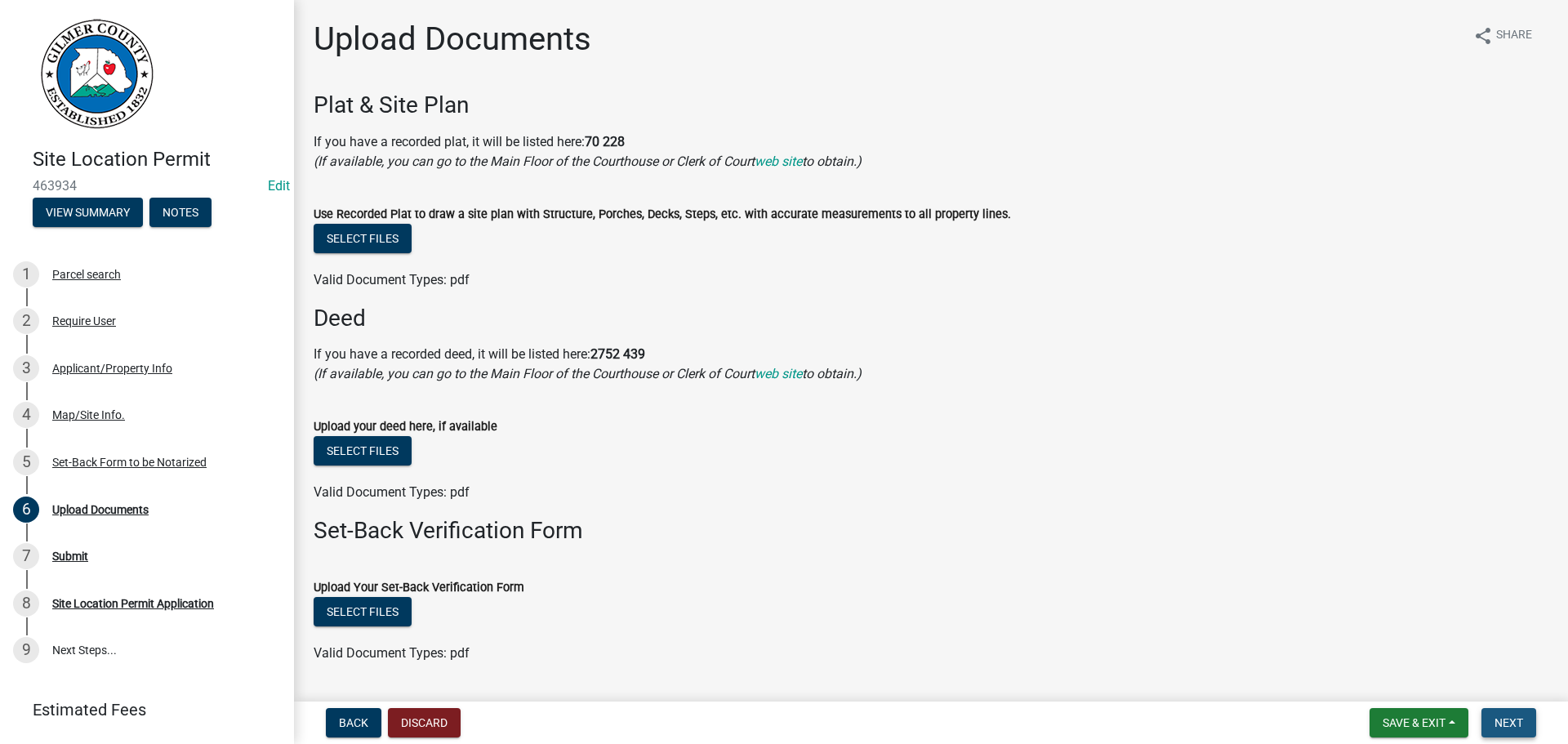
click at [1522, 714] on button "Next" at bounding box center [1508, 723] width 55 height 29
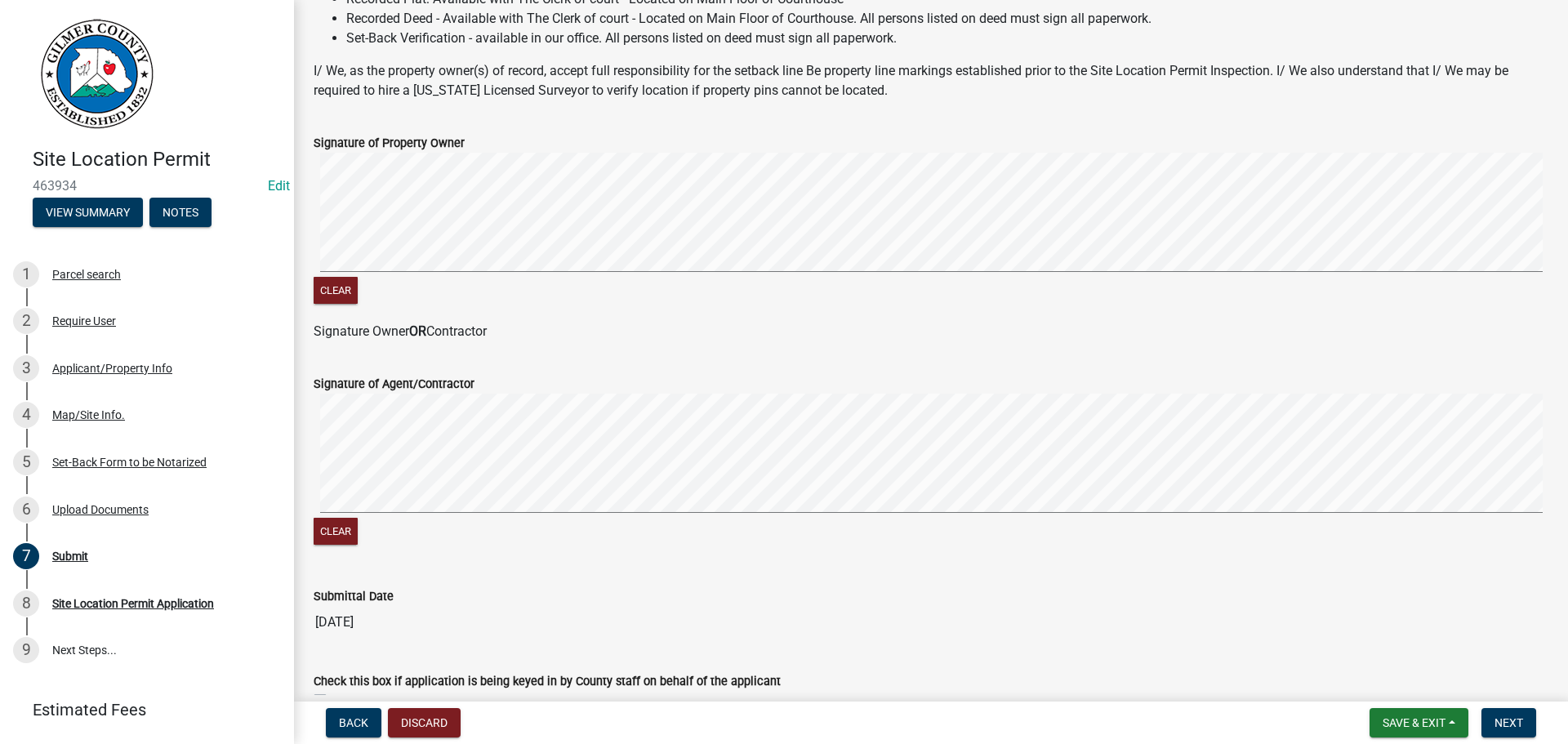
scroll to position [331, 0]
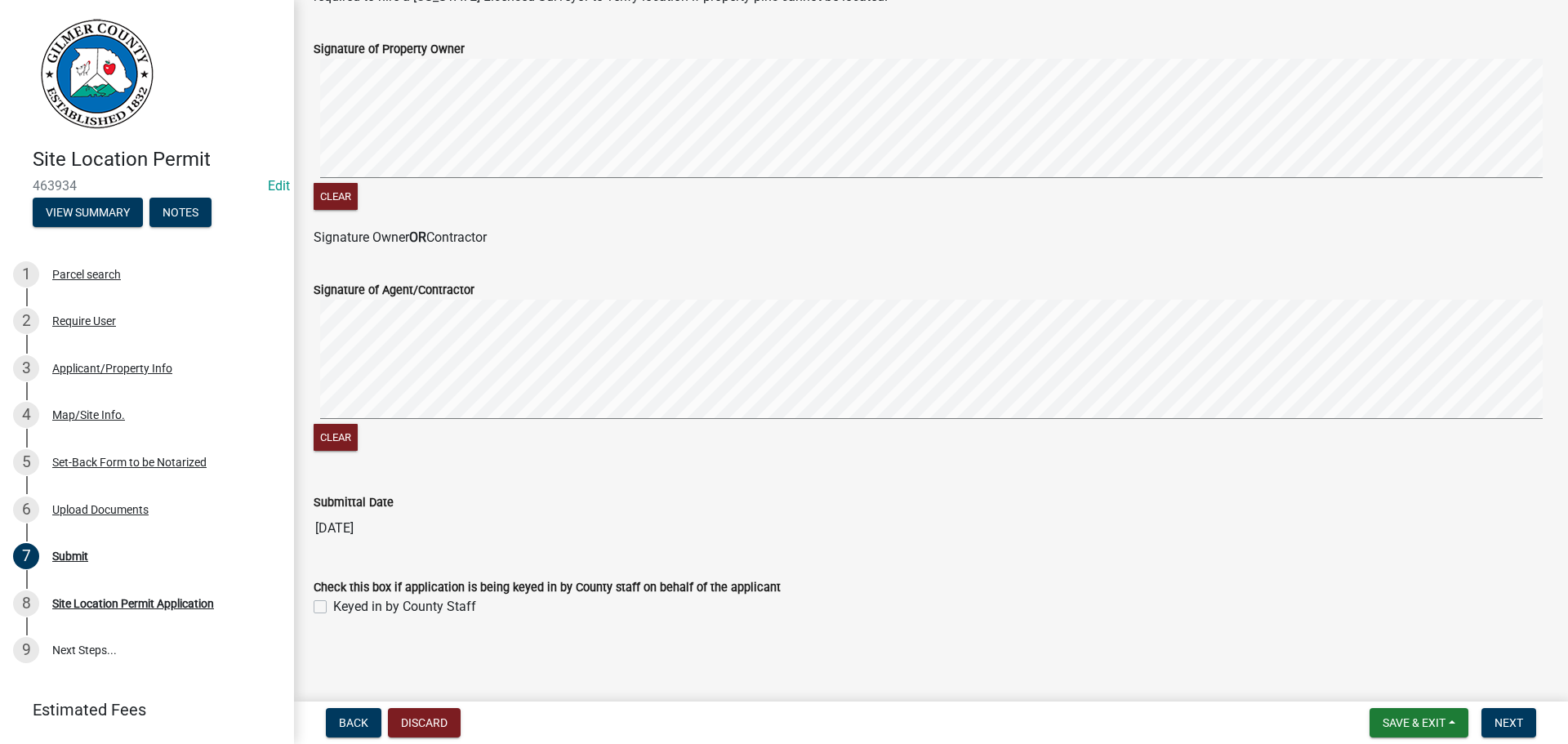
click at [463, 605] on label "Keyed in by County Staff" at bounding box center [405, 607] width 143 height 20
click at [344, 605] on input "Keyed in by County Staff" at bounding box center [339, 602] width 11 height 11
checkbox input "true"
click at [1500, 732] on button "Next" at bounding box center [1508, 723] width 55 height 29
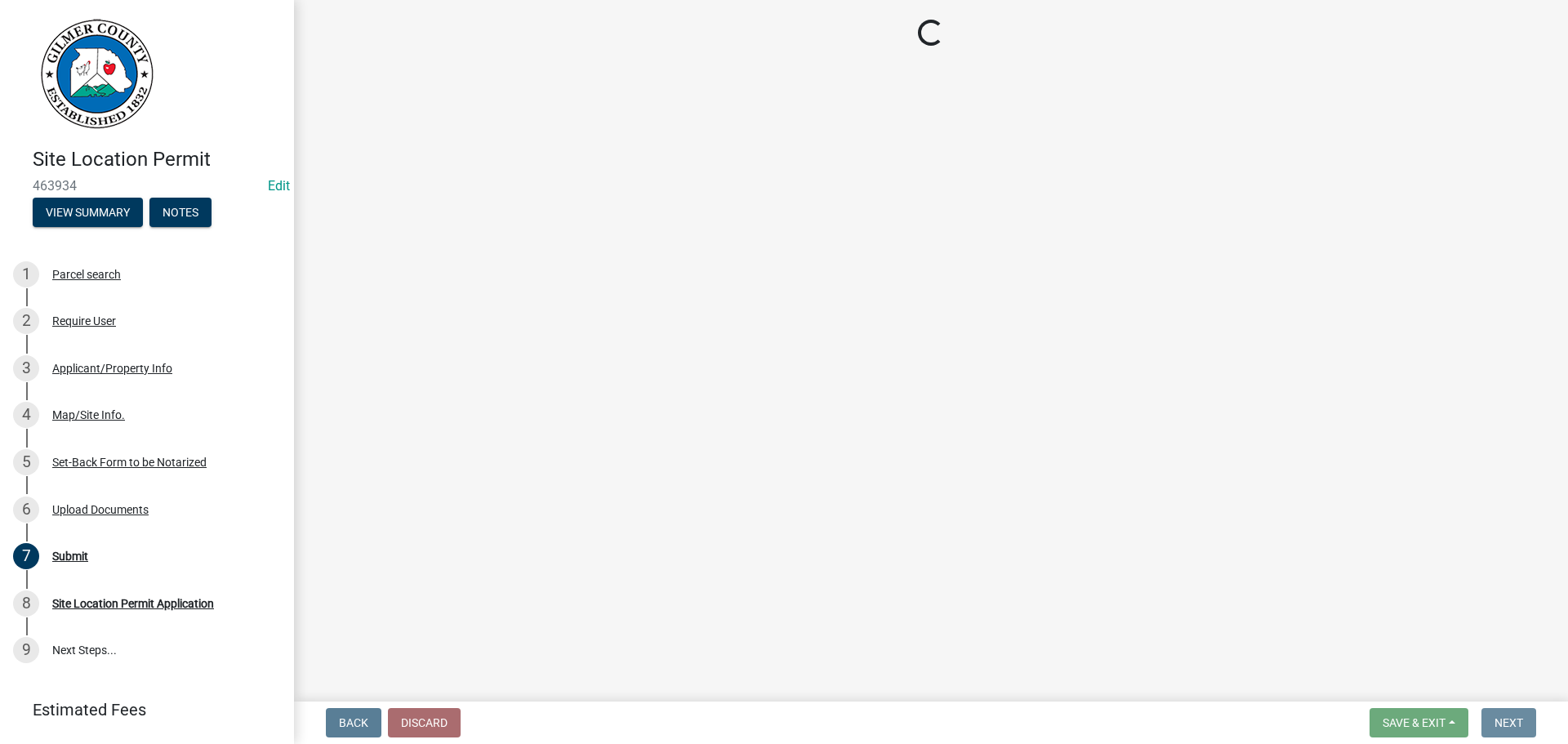
scroll to position [0, 0]
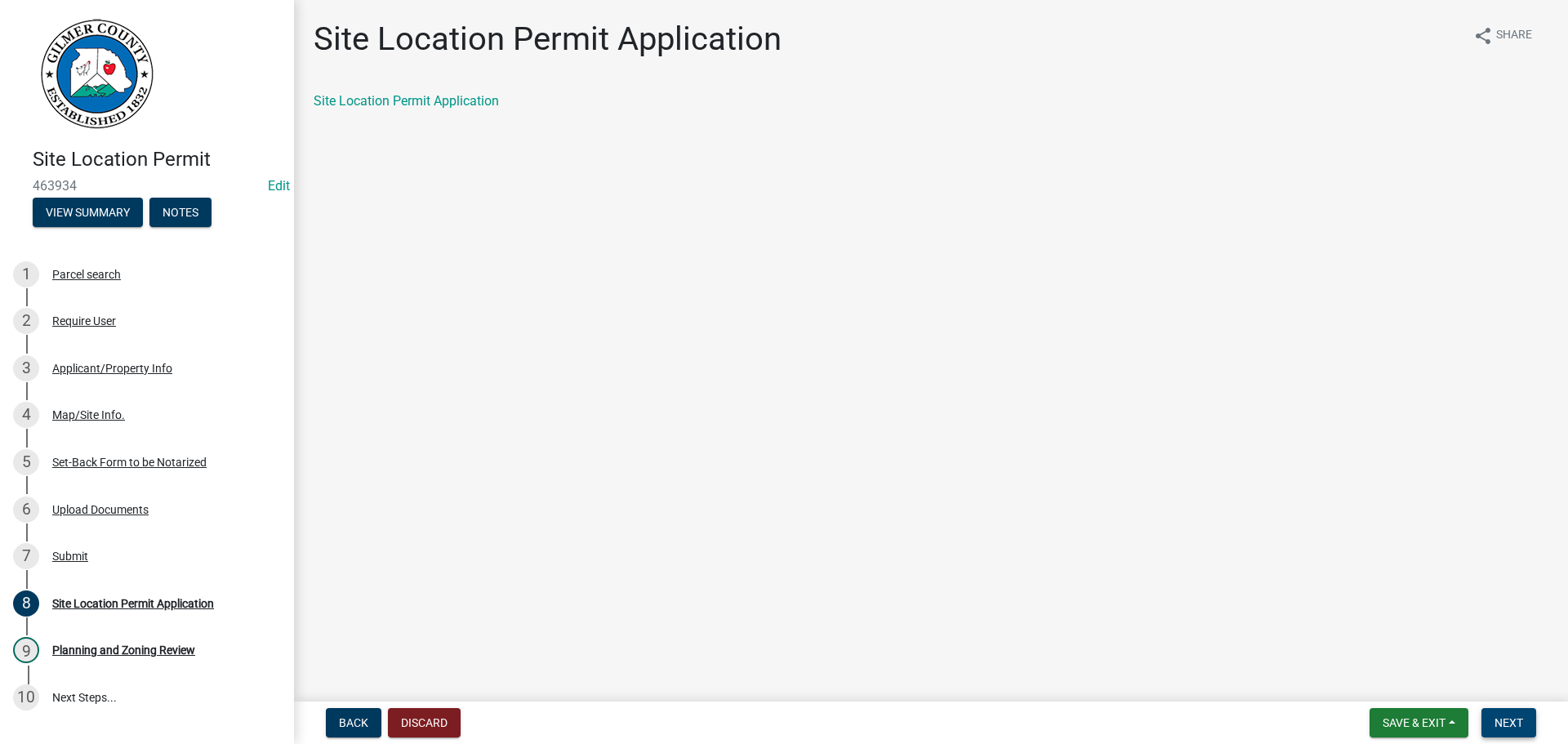
click at [1509, 724] on span "Next" at bounding box center [1508, 723] width 28 height 13
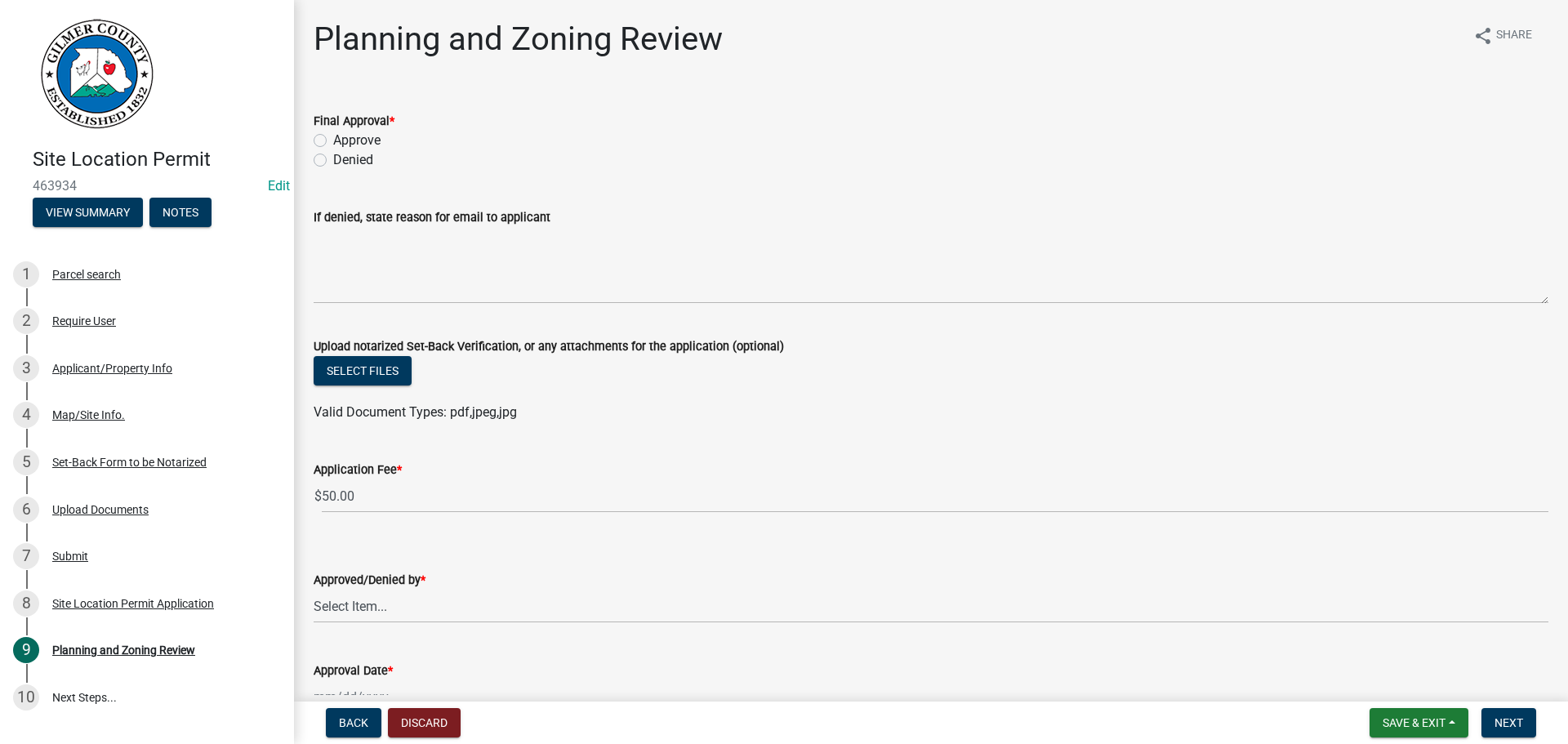
click at [355, 138] on label "Approve" at bounding box center [357, 141] width 47 height 20
click at [344, 138] on input "Approve" at bounding box center [339, 136] width 11 height 11
radio input "true"
click at [464, 612] on select "Select Item... [PERSON_NAME] [PERSON_NAME] [PERSON_NAME] [PERSON_NAME] [PERSON_…" at bounding box center [931, 607] width 1234 height 34
click at [314, 590] on select "Select Item... [PERSON_NAME] [PERSON_NAME] [PERSON_NAME] [PERSON_NAME] [PERSON_…" at bounding box center [931, 607] width 1234 height 34
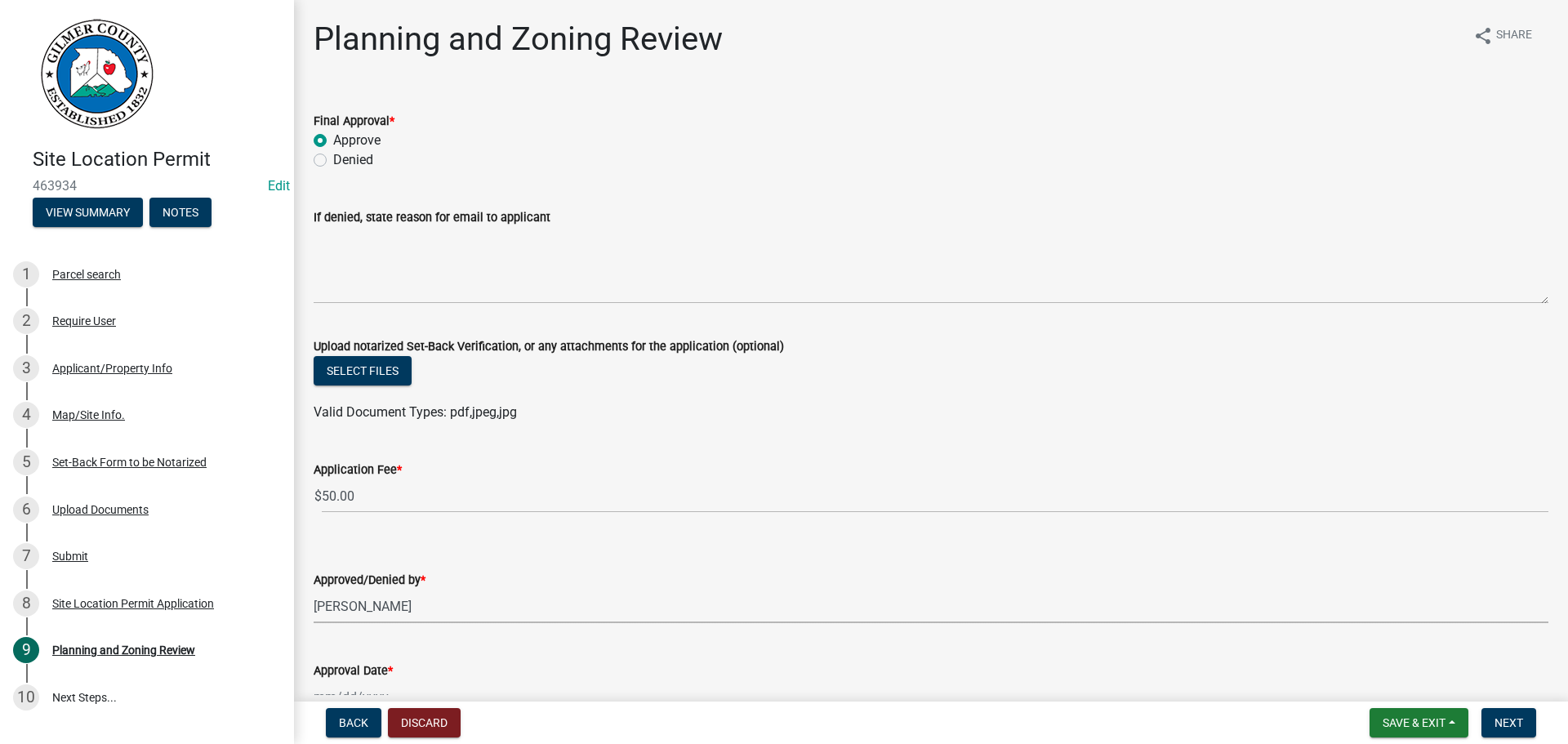
select select "5ce200eb-feb1-496b-8127-7891293955f5"
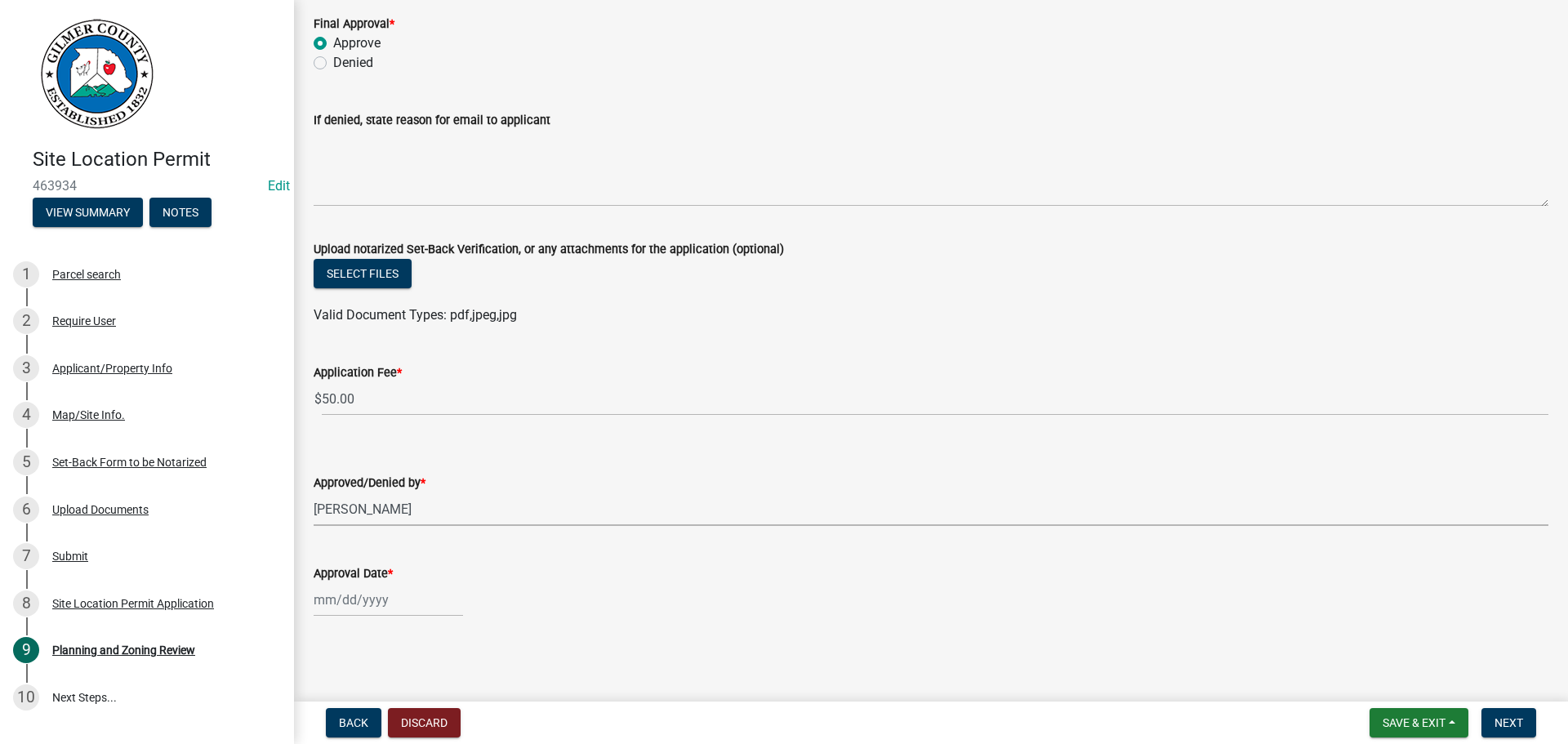
click at [397, 599] on div at bounding box center [389, 601] width 149 height 34
select select "8"
select select "2025"
click at [411, 490] on div "14" at bounding box center [407, 486] width 26 height 26
type input "[DATE]"
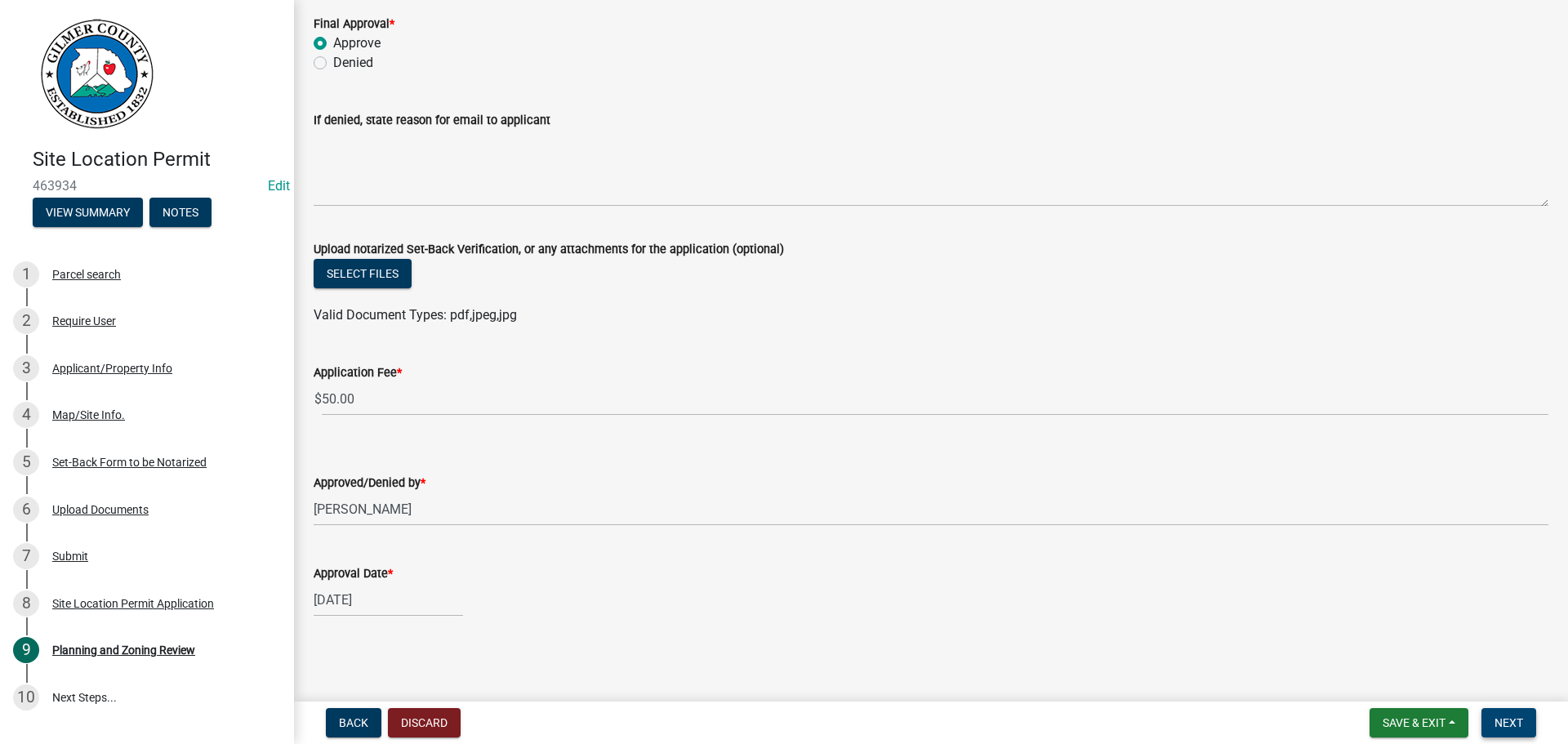
click at [1517, 715] on button "Next" at bounding box center [1508, 723] width 55 height 29
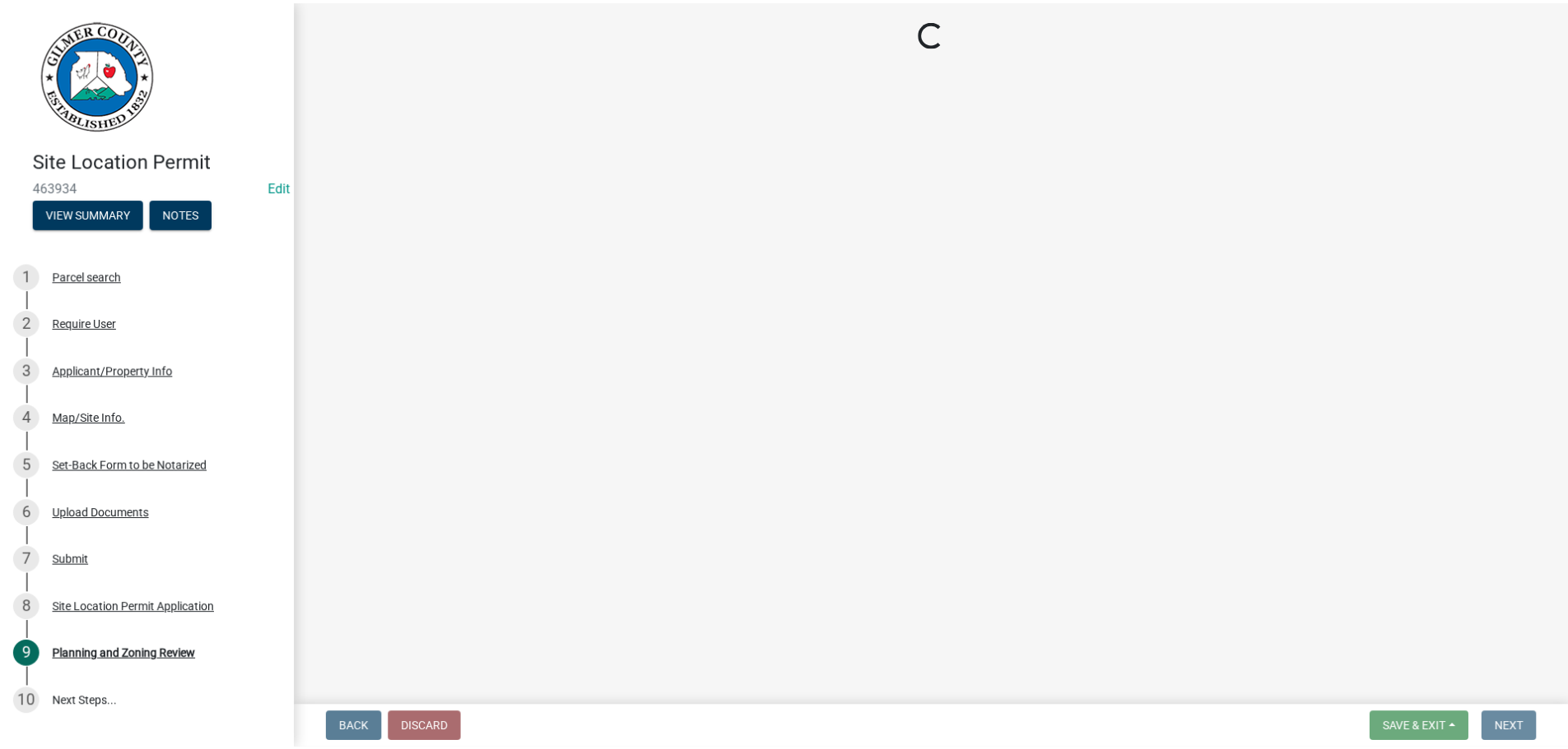
scroll to position [0, 0]
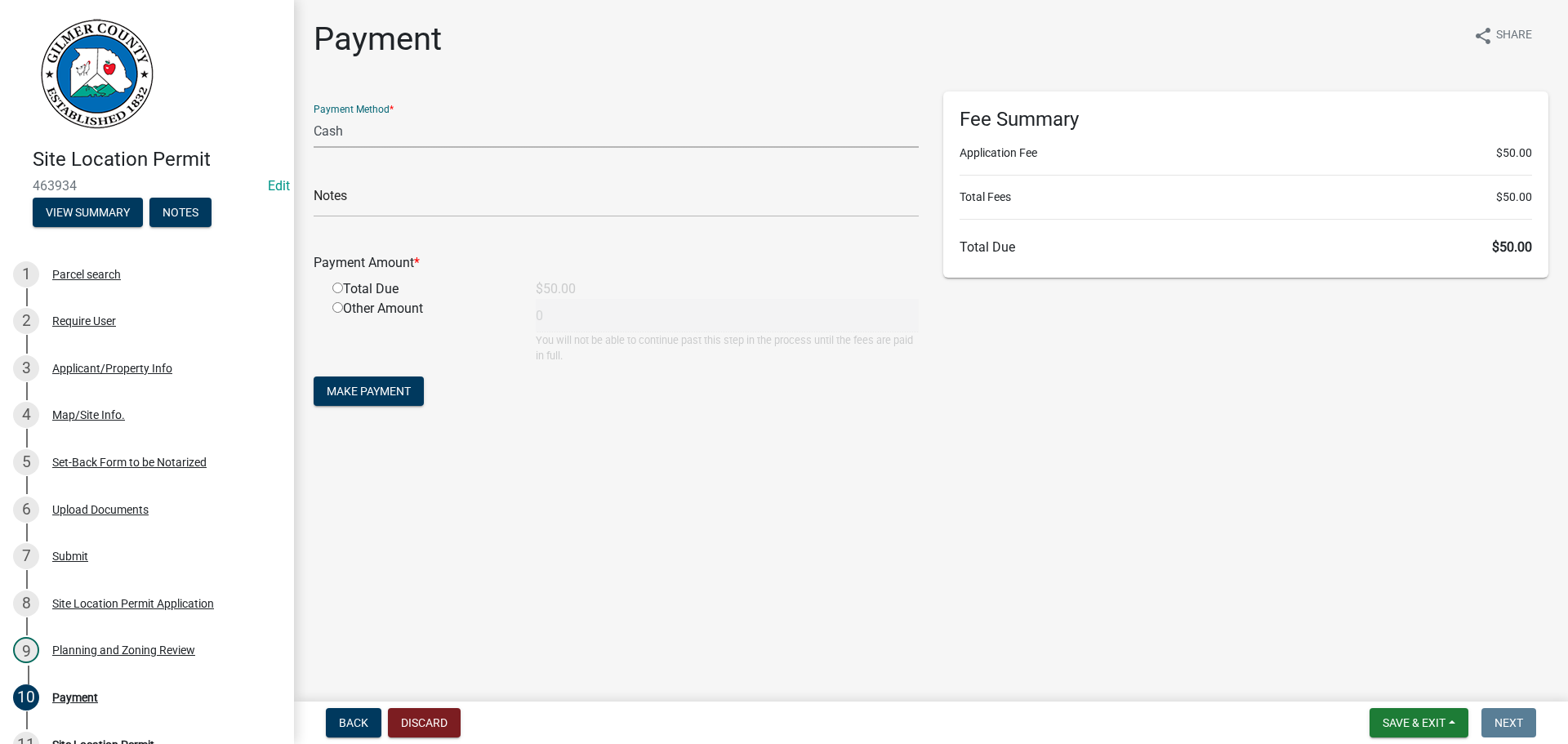
click at [385, 140] on select "Credit Card POS Check Cash" at bounding box center [616, 132] width 605 height 34
select select "1: 0"
click at [314, 115] on select "Credit Card POS Check Cash" at bounding box center [616, 132] width 605 height 34
click at [461, 200] on input "text" at bounding box center [616, 201] width 605 height 34
click at [339, 287] on input "radio" at bounding box center [338, 288] width 11 height 11
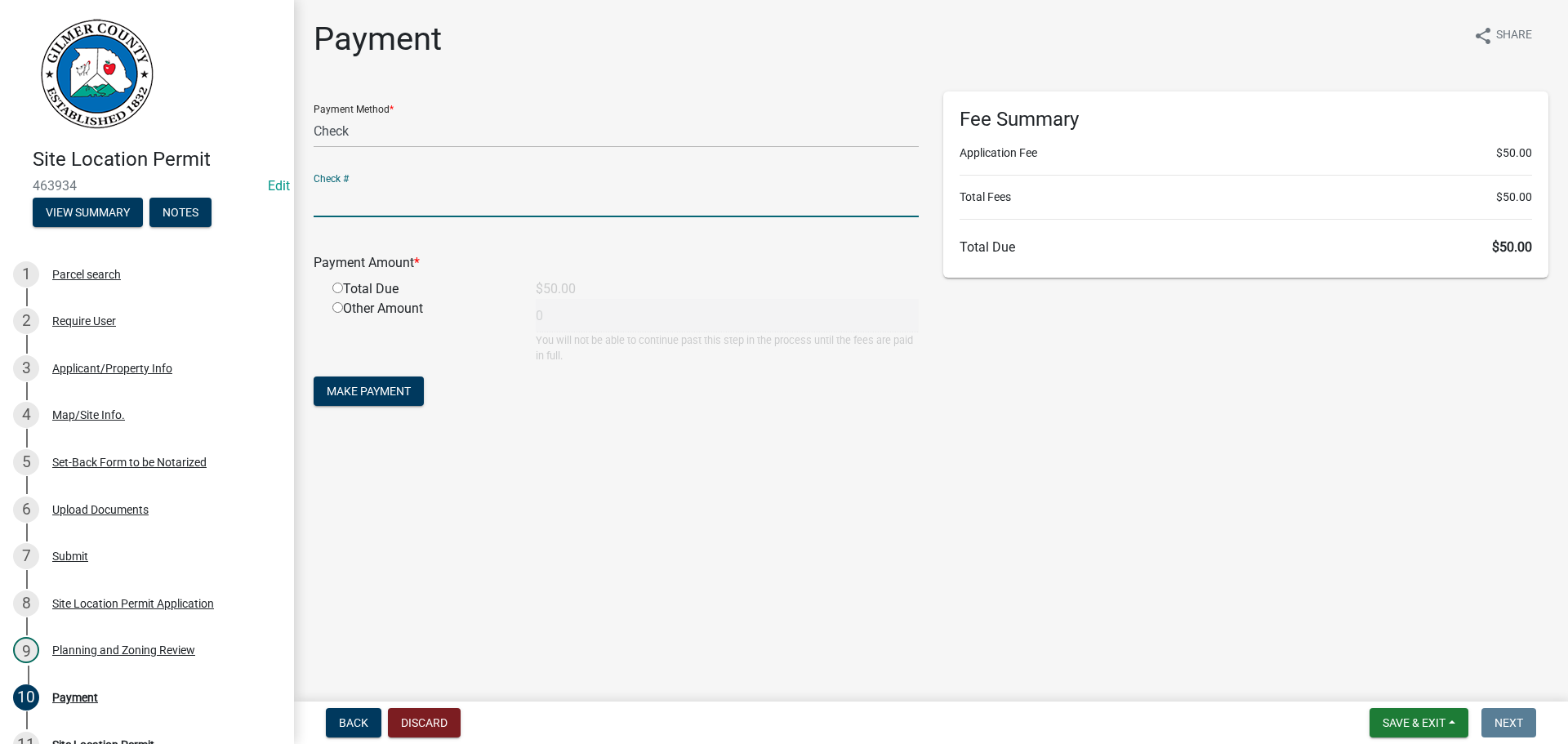
radio input "true"
type input "50"
click at [355, 389] on span "Make Payment" at bounding box center [368, 391] width 84 height 13
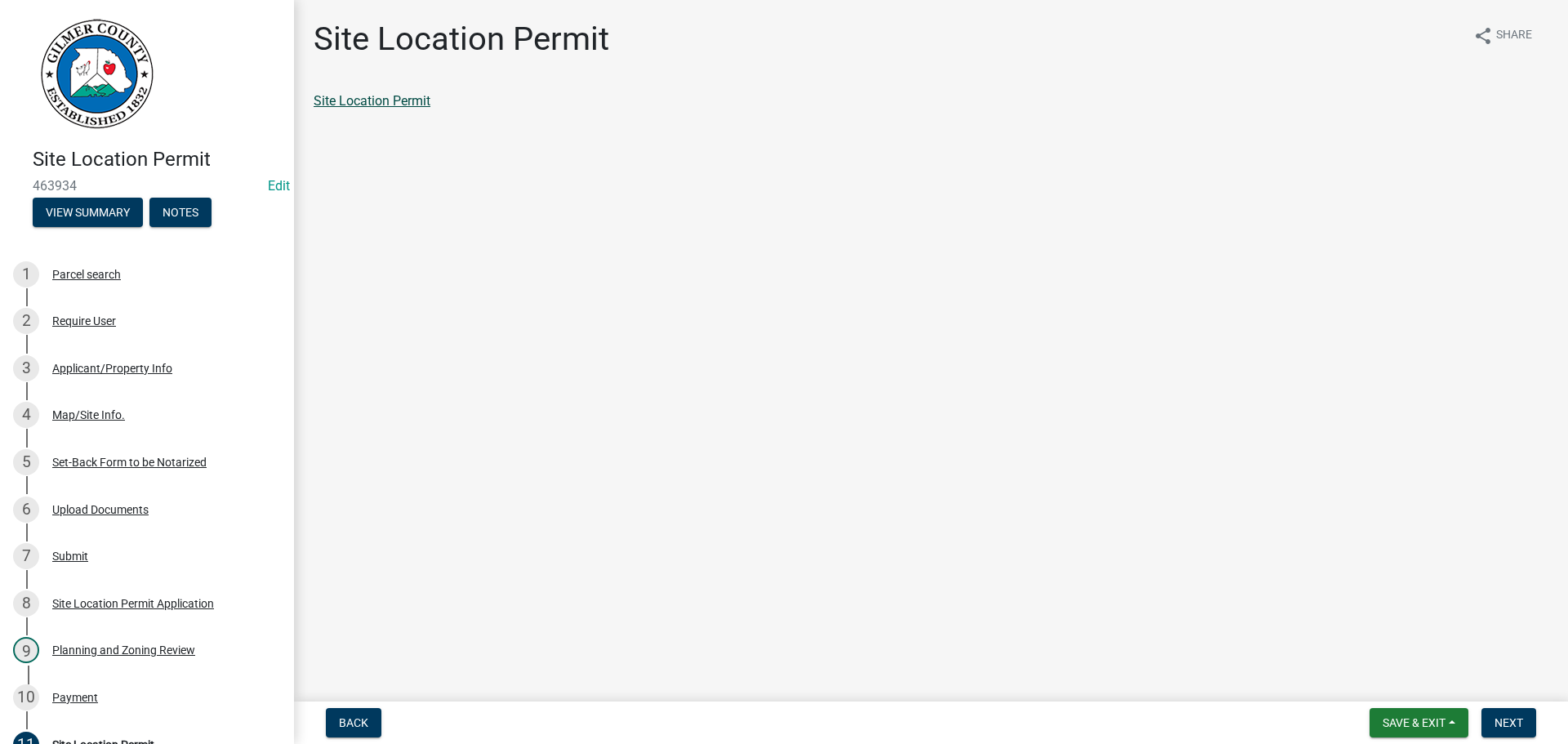
click at [375, 104] on link "Site Location Permit" at bounding box center [372, 101] width 117 height 15
click at [1501, 714] on button "Next" at bounding box center [1508, 723] width 55 height 29
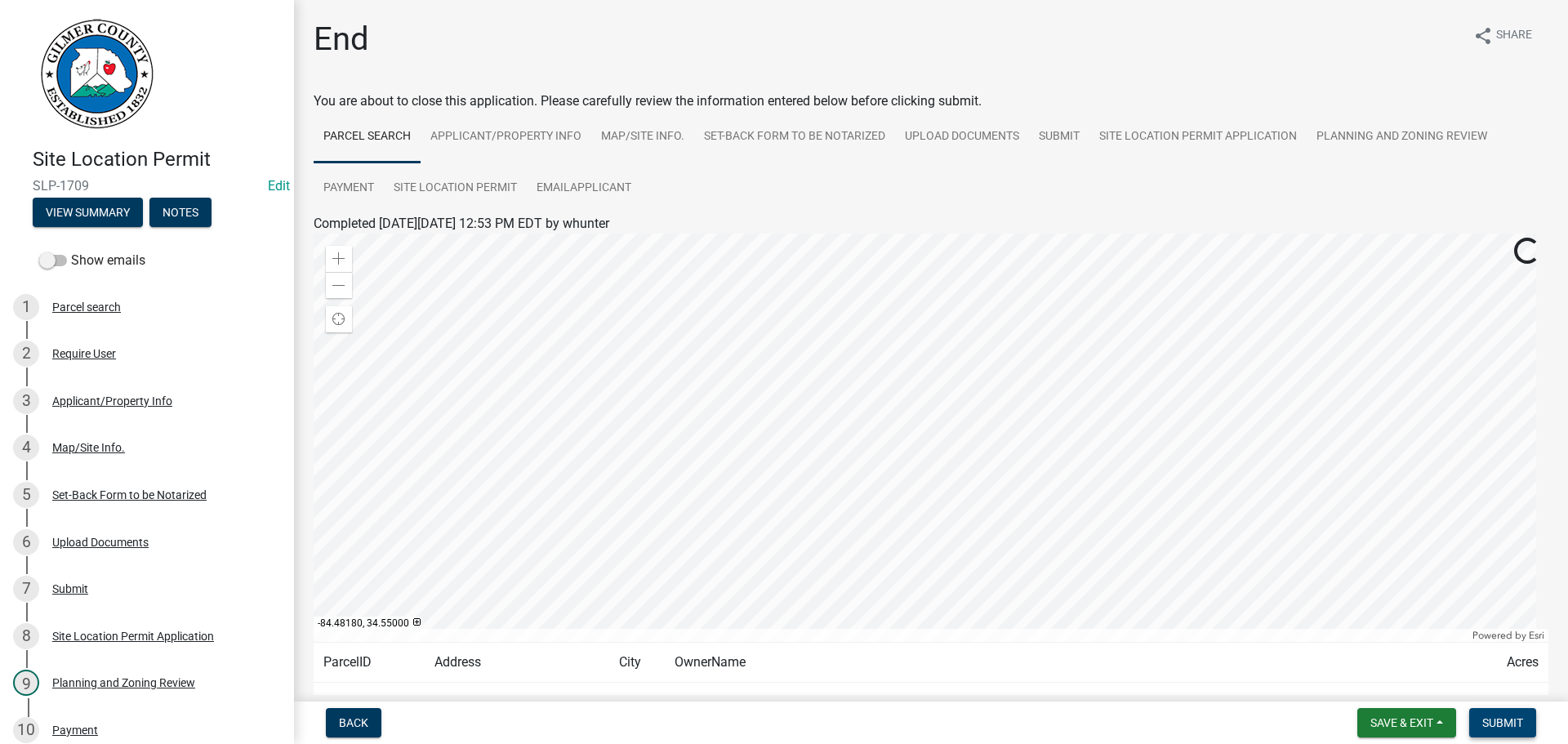
click at [1487, 723] on span "Submit" at bounding box center [1502, 723] width 41 height 13
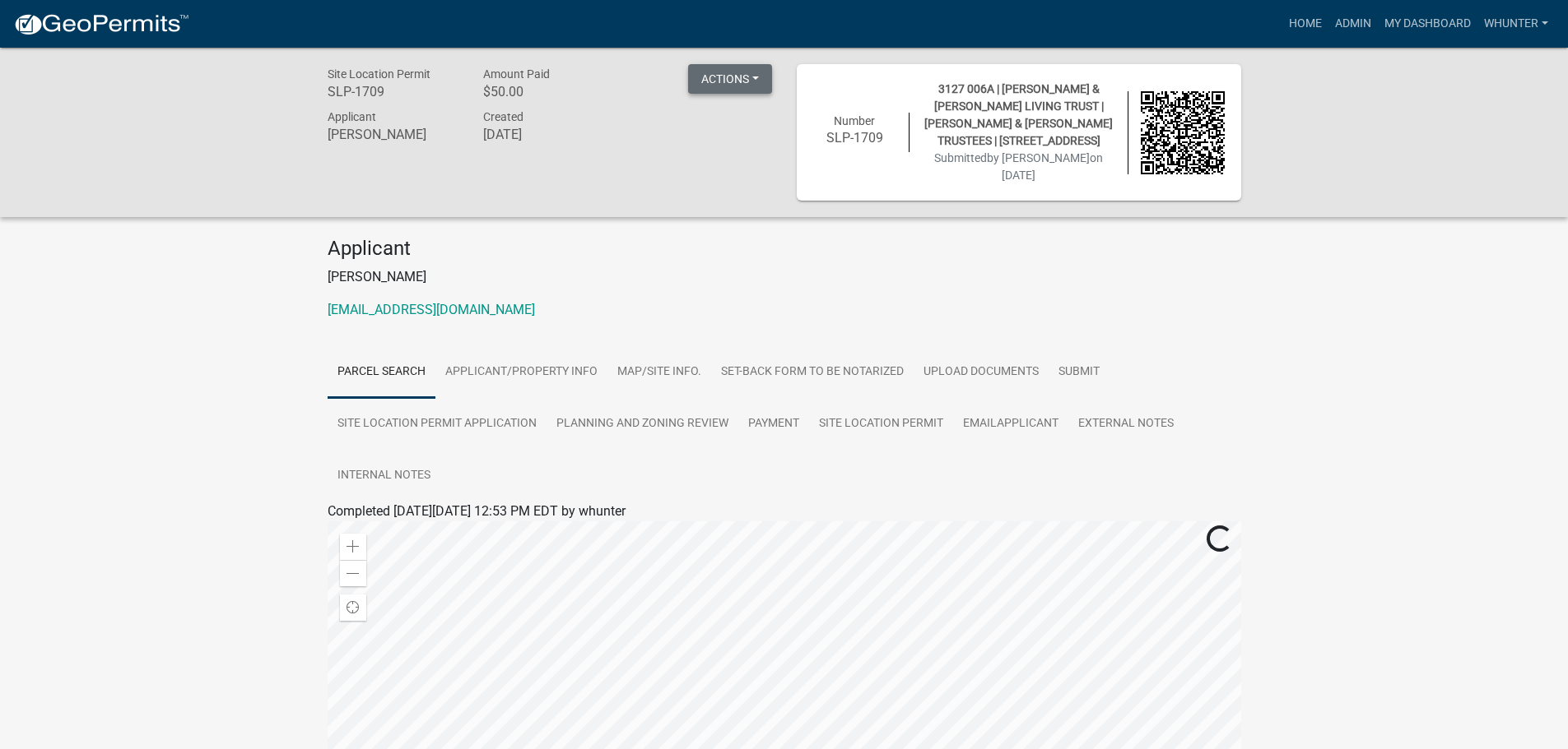
click at [757, 93] on button "Actions" at bounding box center [731, 79] width 84 height 30
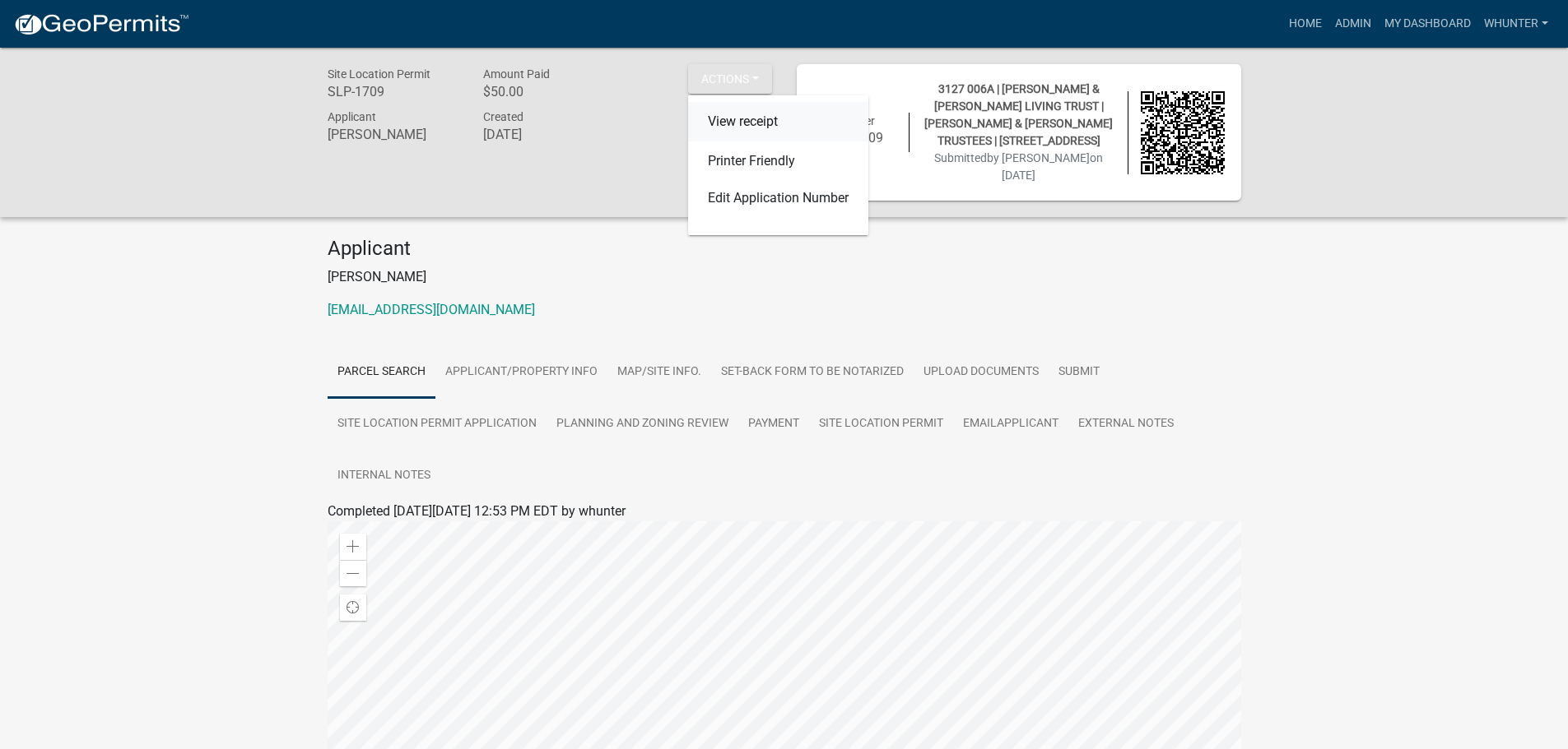
click at [792, 127] on link "View receipt" at bounding box center [778, 122] width 180 height 39
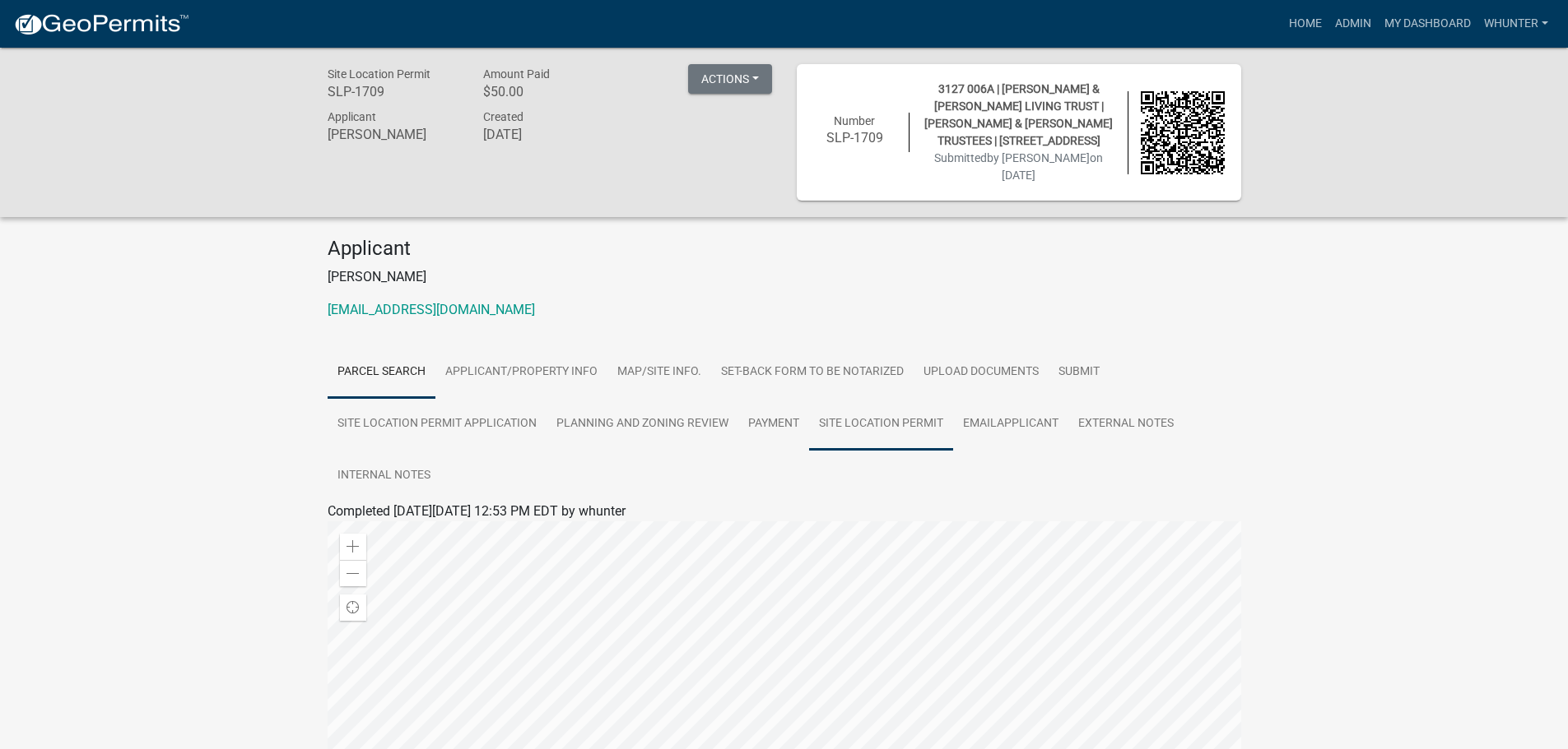
click at [903, 411] on link "Site Location Permit" at bounding box center [880, 424] width 144 height 53
click at [413, 523] on link "Site Location Permit" at bounding box center [386, 530] width 117 height 15
